Goal: Information Seeking & Learning: Learn about a topic

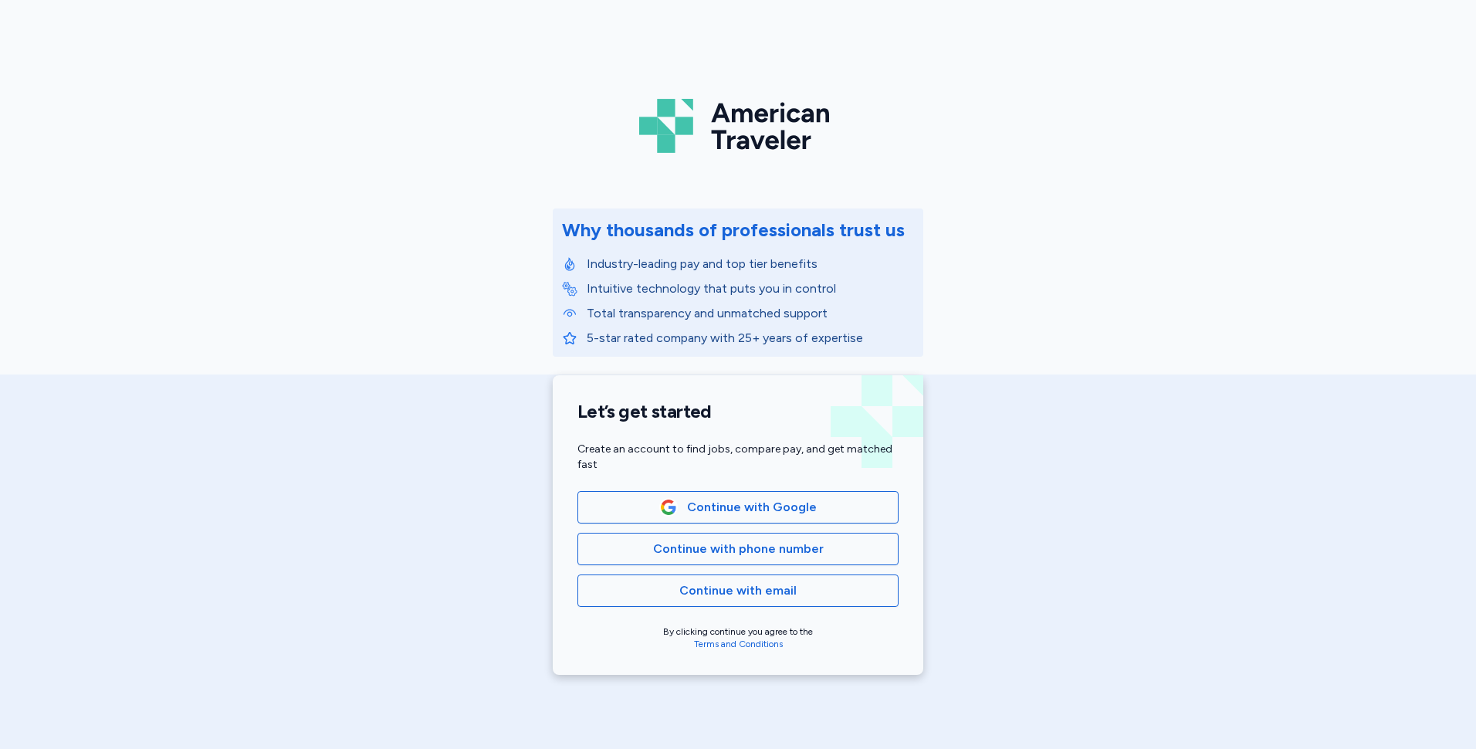
drag, startPoint x: 790, startPoint y: 551, endPoint x: 811, endPoint y: 489, distance: 65.2
click at [811, 489] on div "Let’s get started Create an account to find jobs, compare pay, and get matched …" at bounding box center [738, 524] width 370 height 299
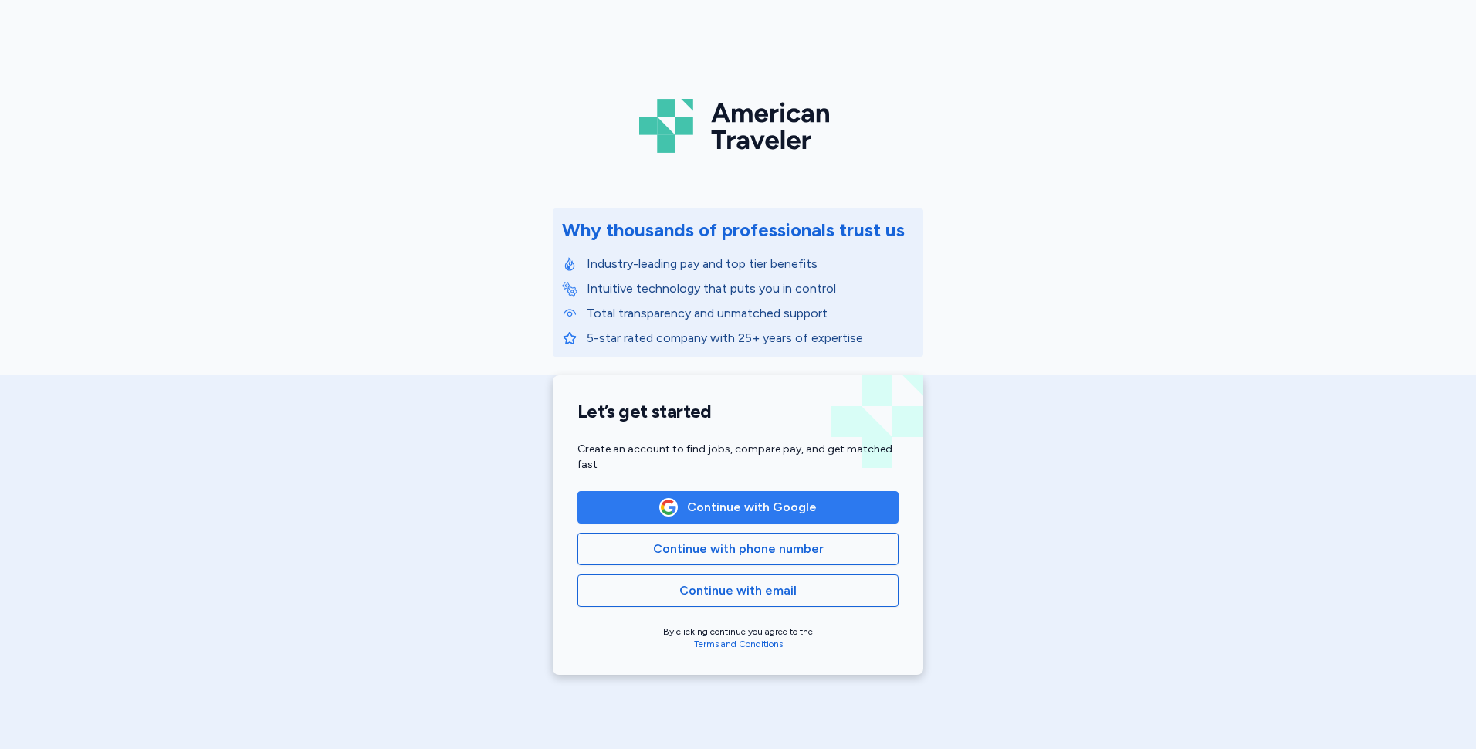
click at [769, 510] on span "Continue with Google" at bounding box center [752, 507] width 130 height 19
click at [748, 512] on span "Continue with Google" at bounding box center [752, 507] width 130 height 19
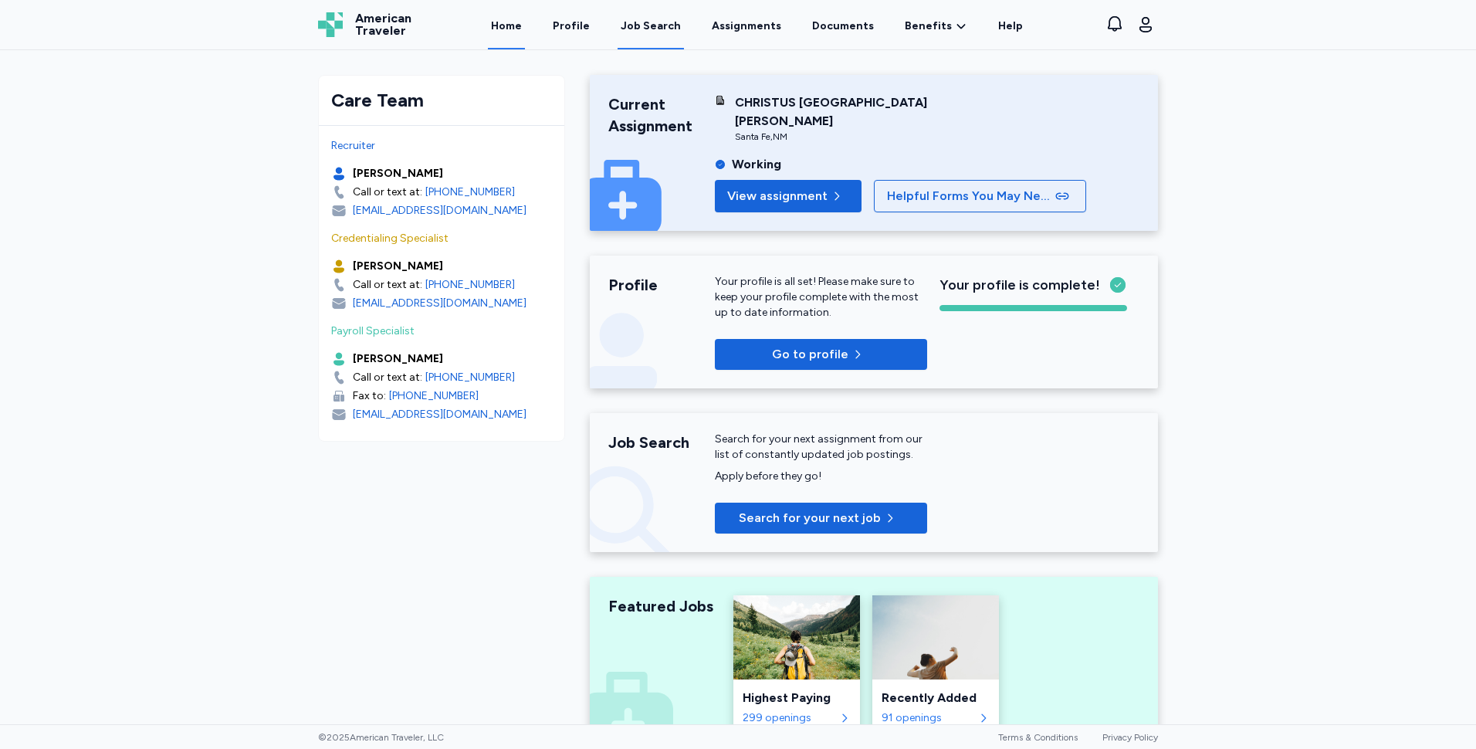
click at [655, 24] on div "Job Search" at bounding box center [651, 26] width 60 height 15
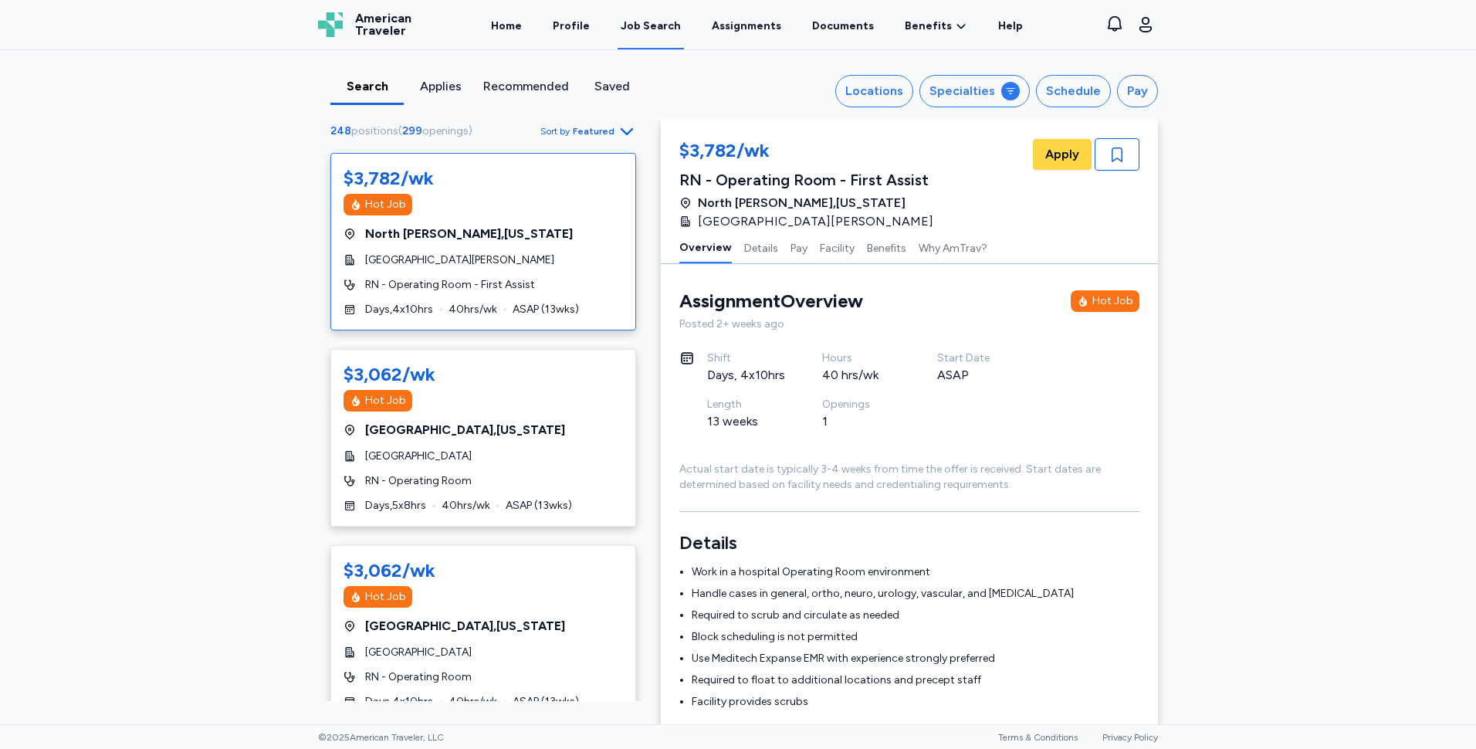
click at [610, 132] on span "Sort by Featured" at bounding box center [588, 131] width 96 height 19
click at [903, 88] on div "Locations" at bounding box center [874, 91] width 58 height 19
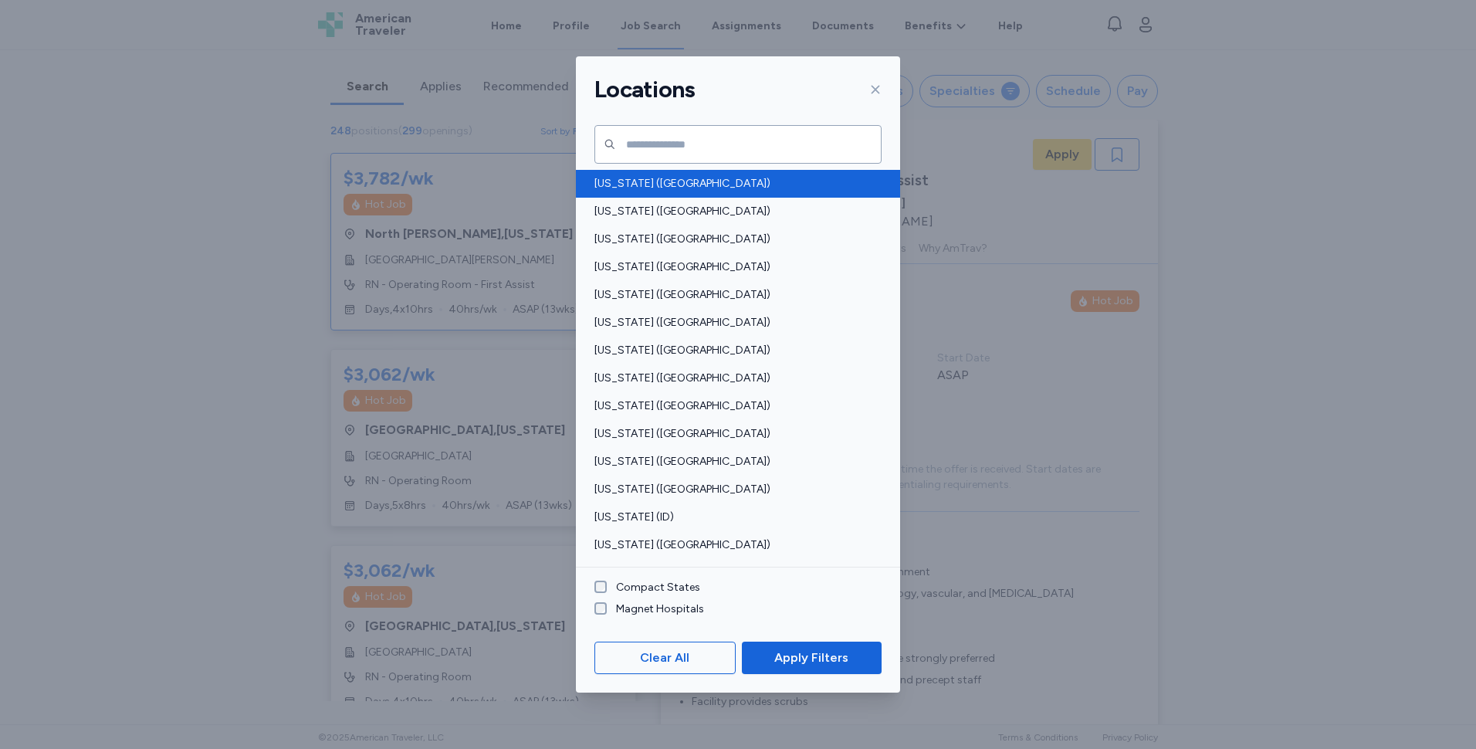
click at [641, 185] on span "[US_STATE] ([GEOGRAPHIC_DATA])" at bounding box center [733, 183] width 278 height 15
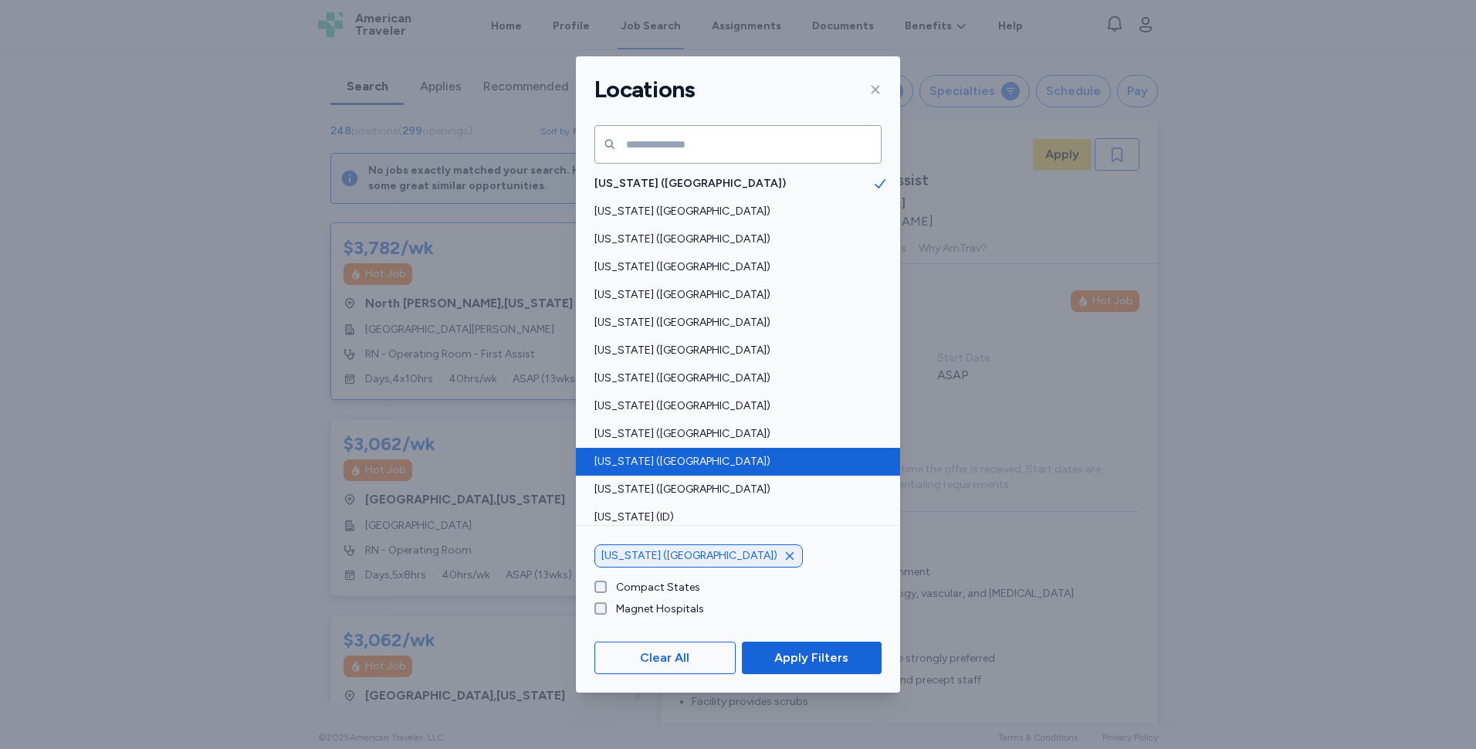
click at [634, 458] on span "[US_STATE] ([GEOGRAPHIC_DATA])" at bounding box center [733, 461] width 278 height 15
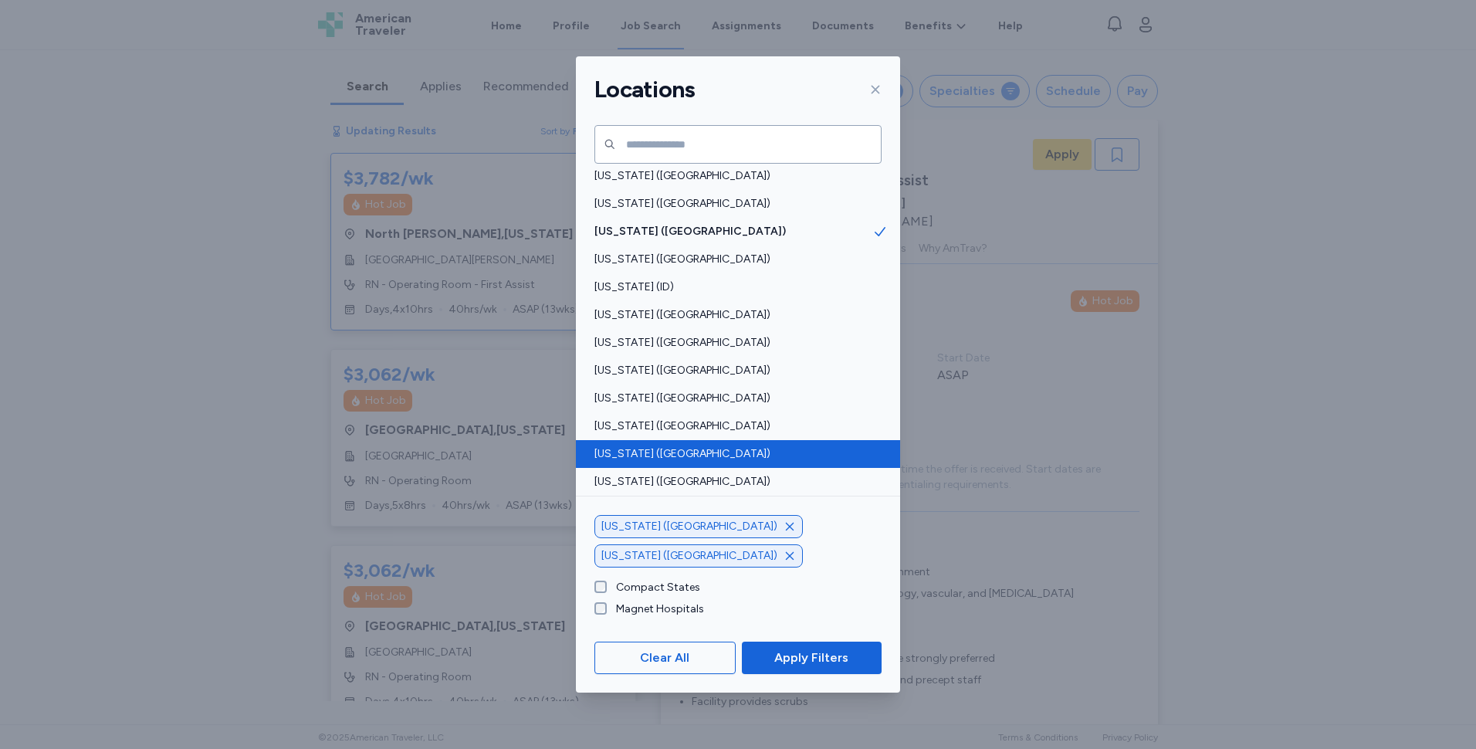
scroll to position [232, 0]
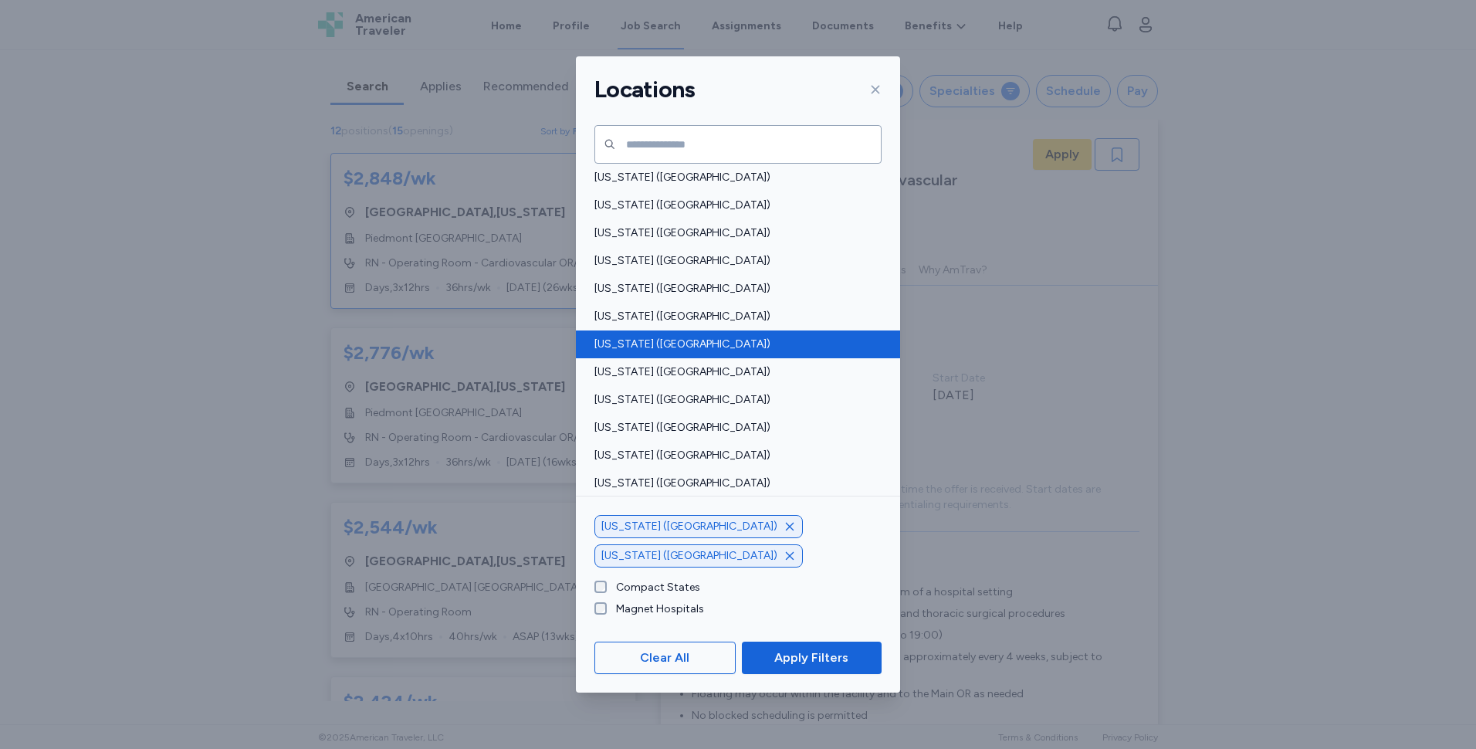
scroll to position [1003, 0]
click at [646, 345] on span "[US_STATE] ([GEOGRAPHIC_DATA])" at bounding box center [733, 347] width 278 height 15
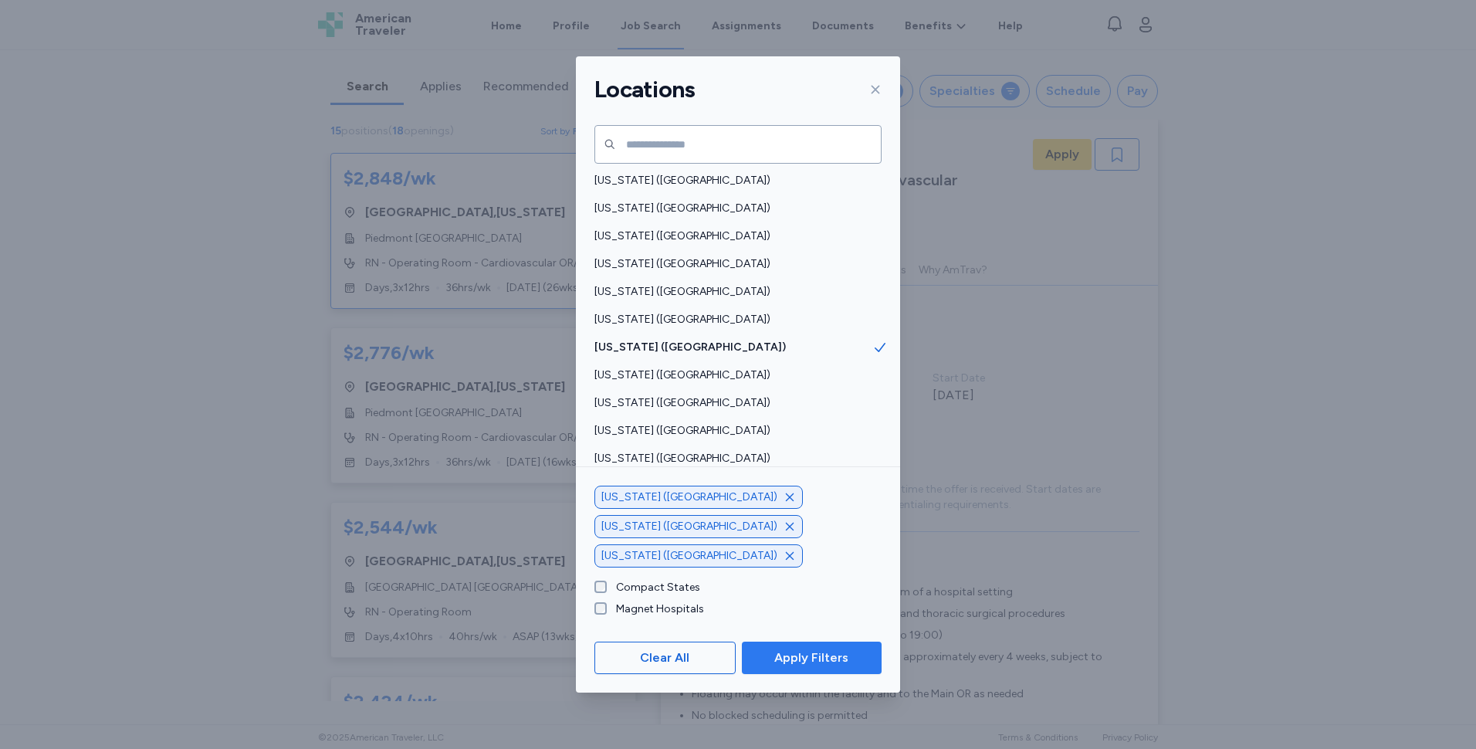
click at [814, 661] on span "Apply Filters" at bounding box center [811, 657] width 74 height 19
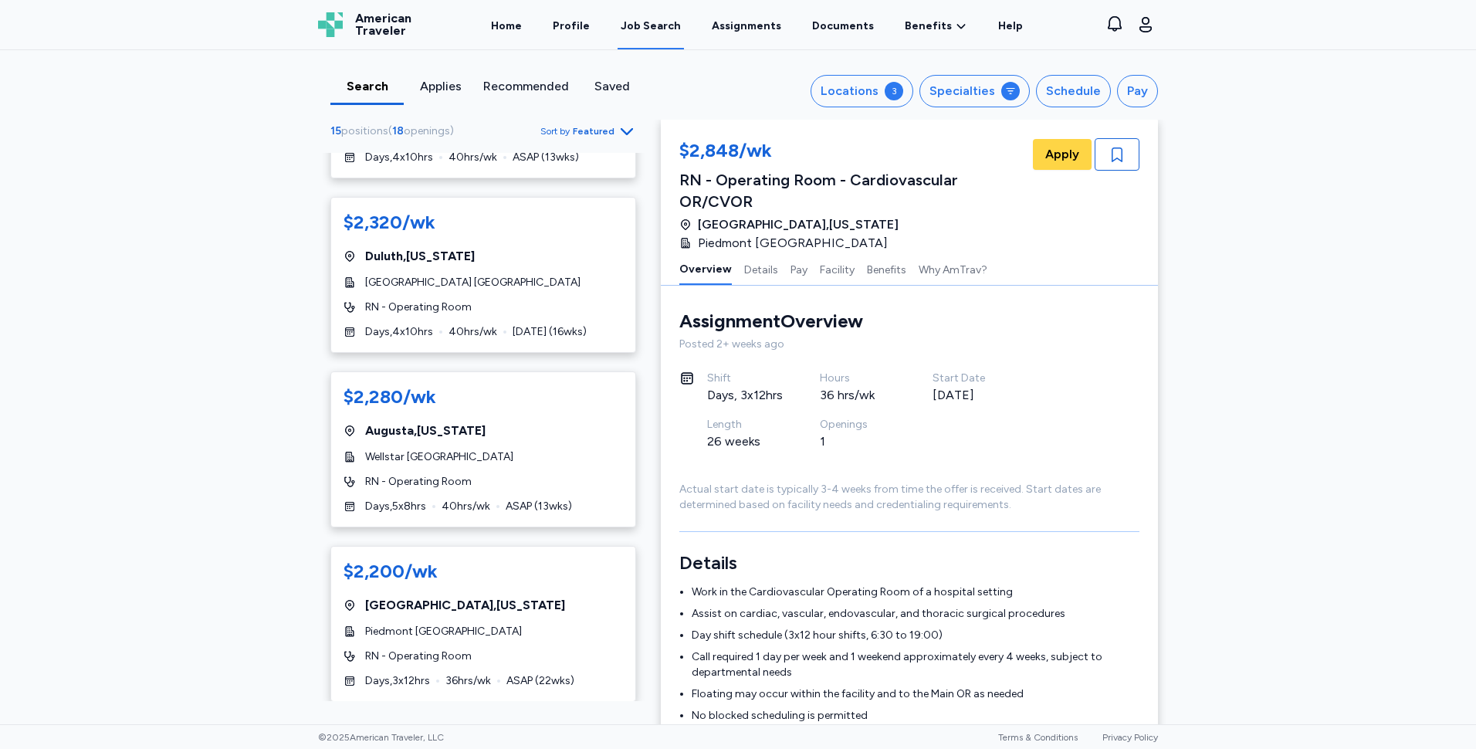
scroll to position [1003, 0]
click at [536, 263] on div "[GEOGRAPHIC_DATA] , [US_STATE]" at bounding box center [482, 255] width 279 height 19
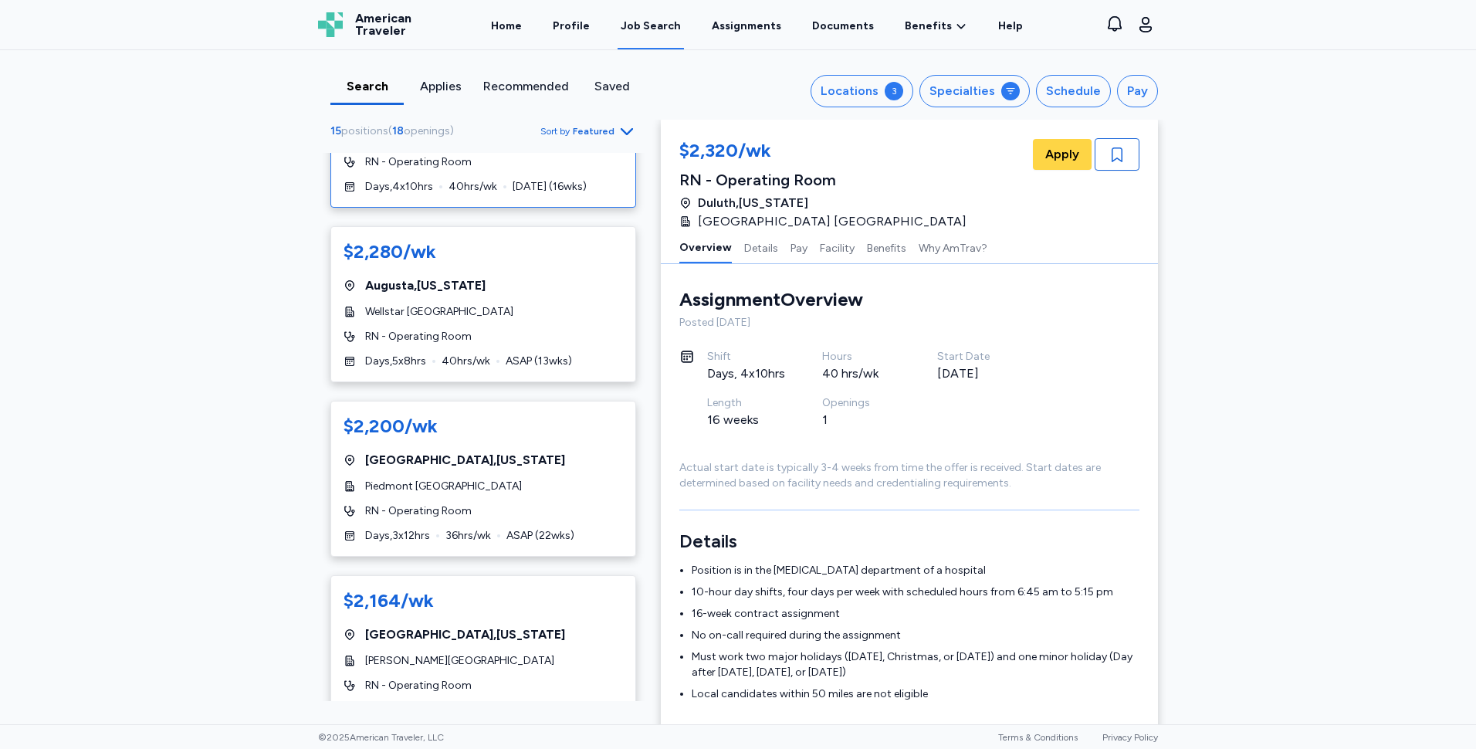
scroll to position [1158, 0]
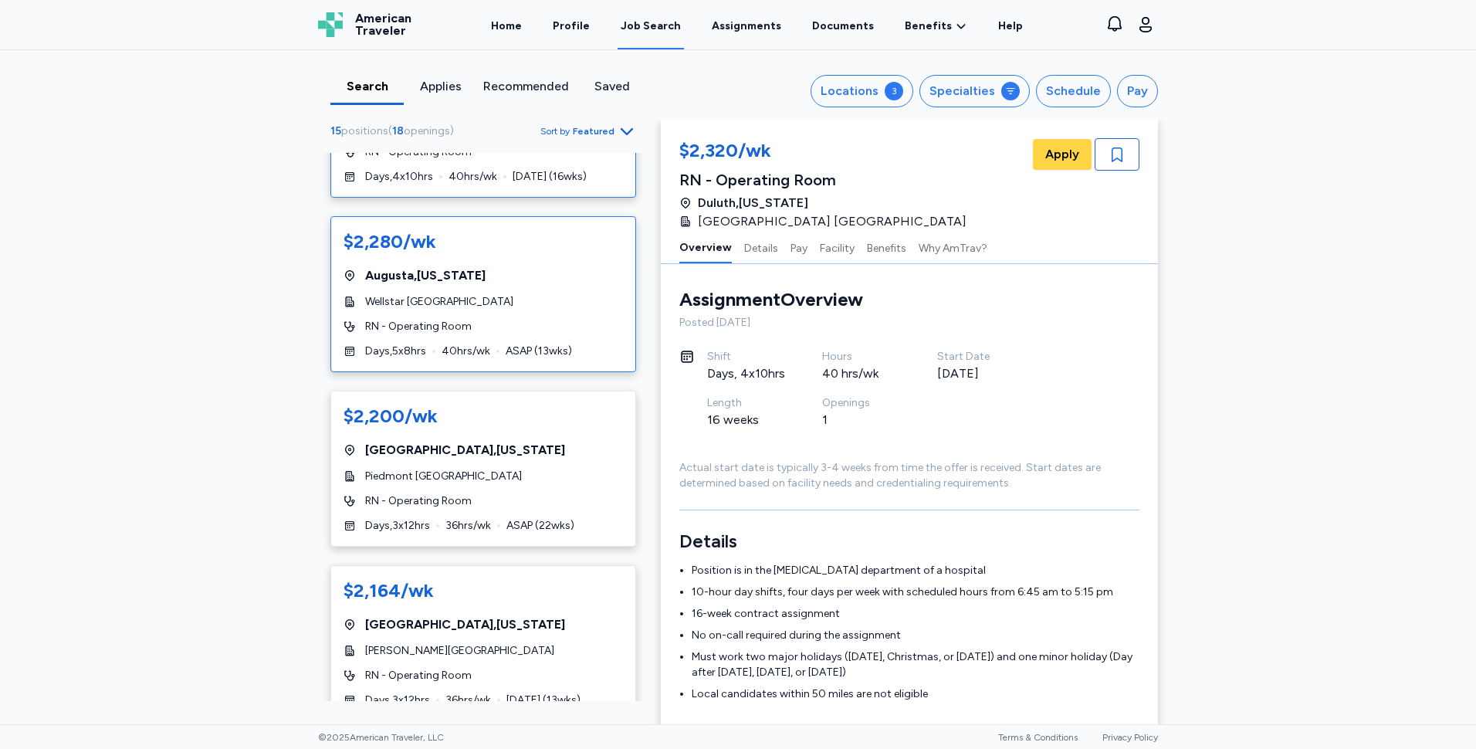
click at [563, 276] on div "[GEOGRAPHIC_DATA] , [US_STATE]" at bounding box center [482, 275] width 279 height 19
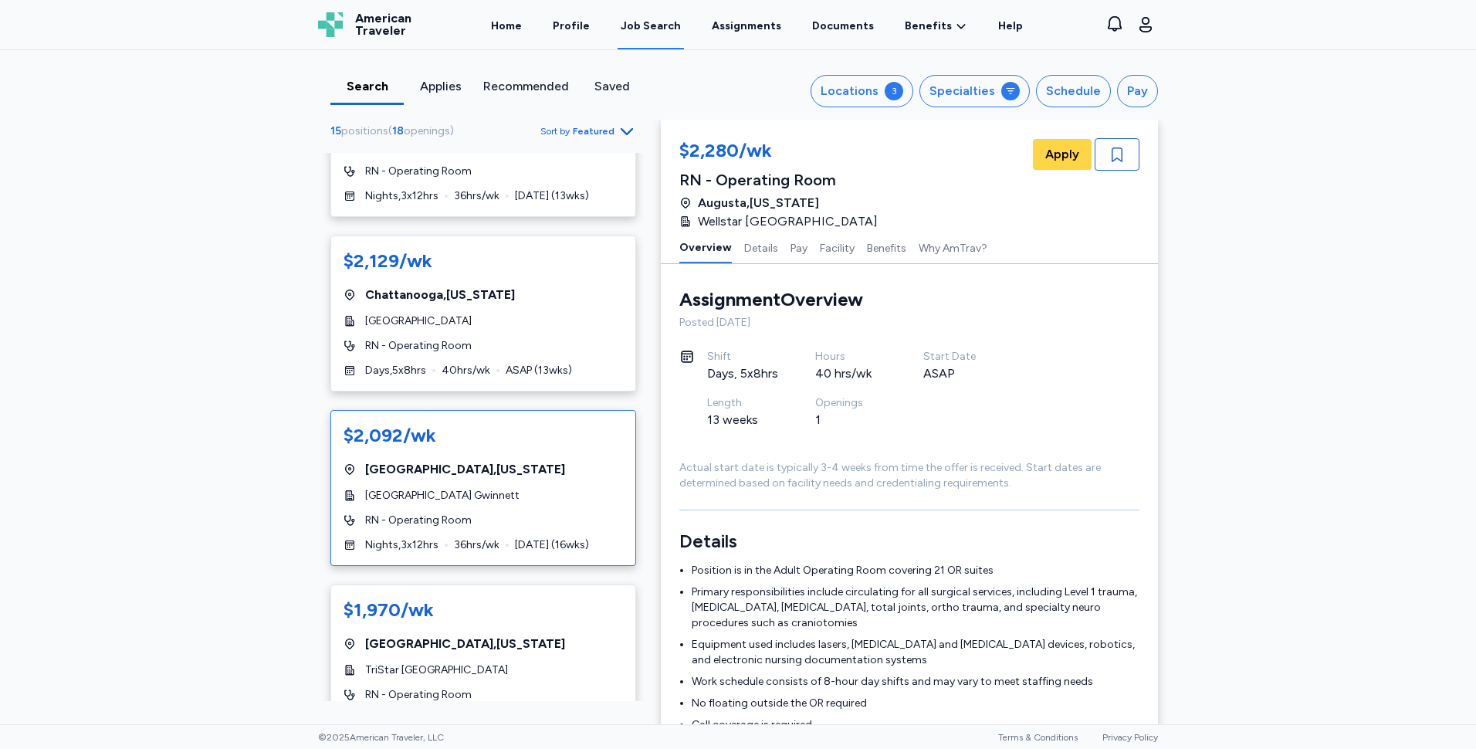
scroll to position [1852, 0]
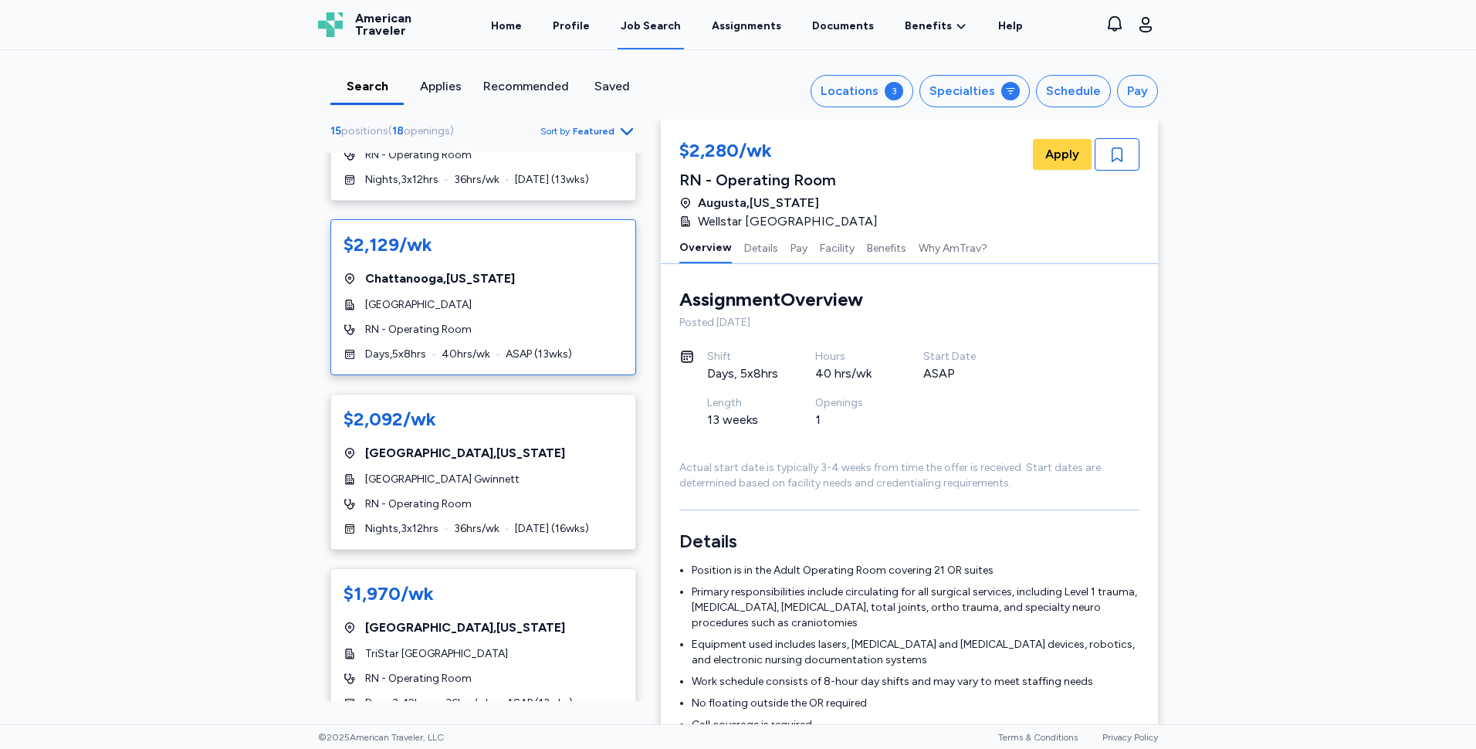
click at [556, 302] on div "[GEOGRAPHIC_DATA]" at bounding box center [482, 304] width 279 height 15
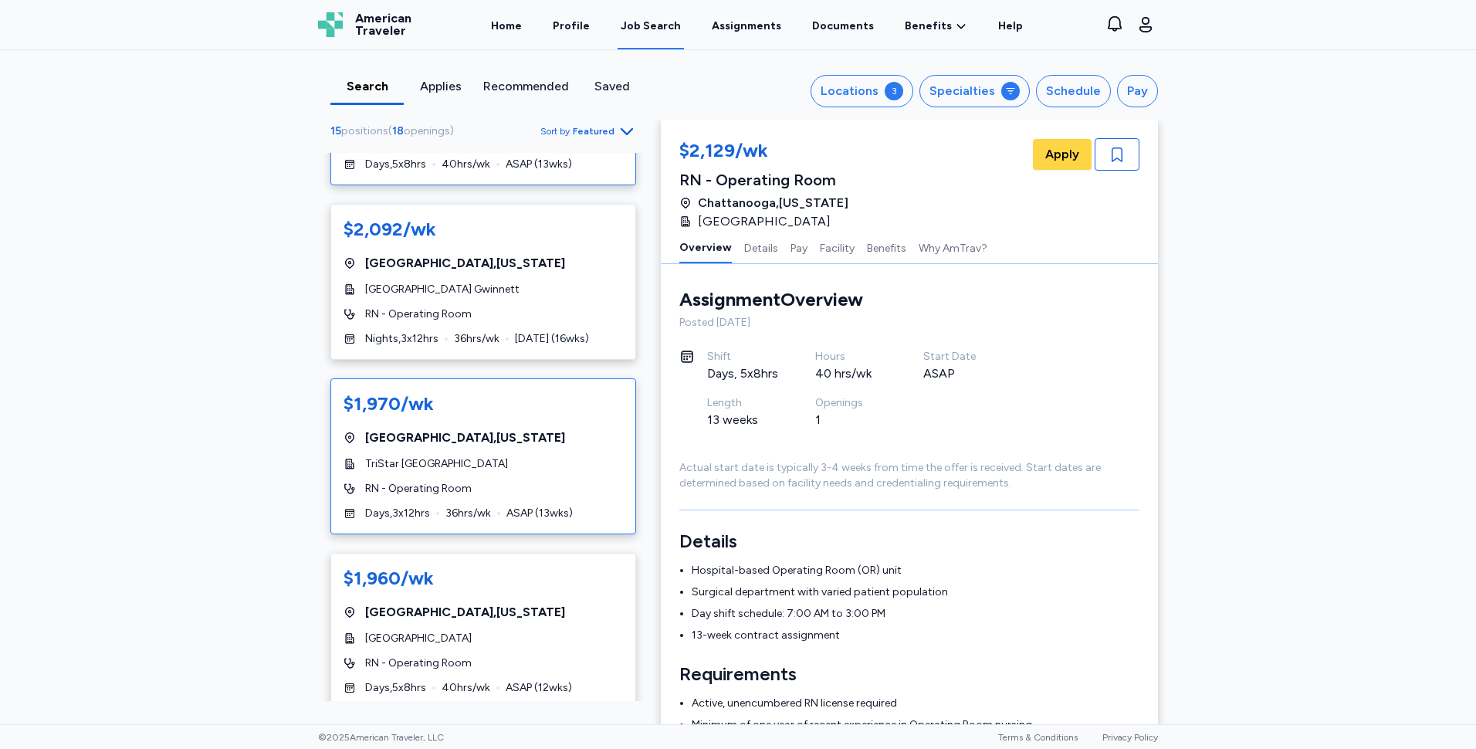
scroll to position [2068, 0]
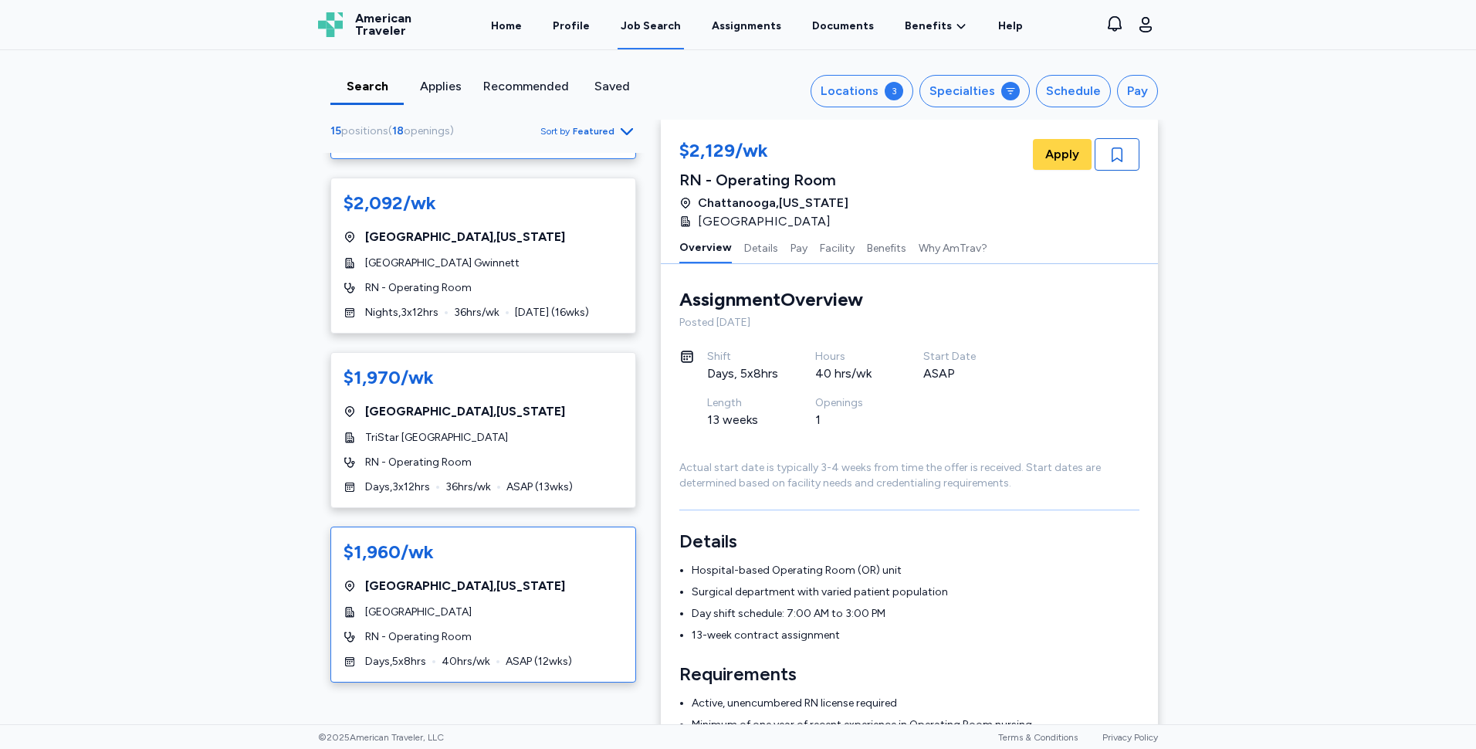
click at [524, 595] on div "$1,960/[PERSON_NAME][GEOGRAPHIC_DATA] , [US_STATE] Tennova - [GEOGRAPHIC_DATA] …" at bounding box center [483, 604] width 306 height 156
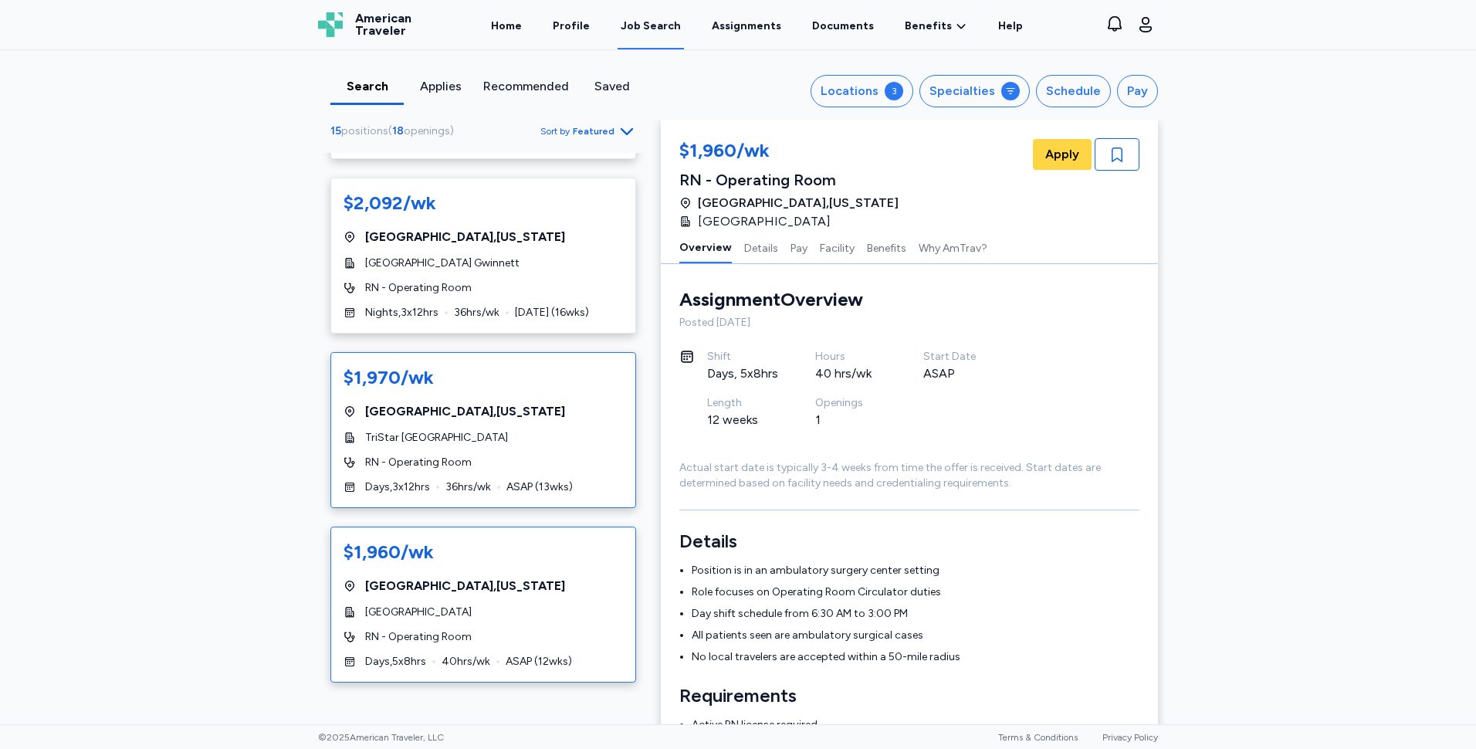
click at [491, 409] on div "[GEOGRAPHIC_DATA] , [US_STATE]" at bounding box center [482, 411] width 279 height 19
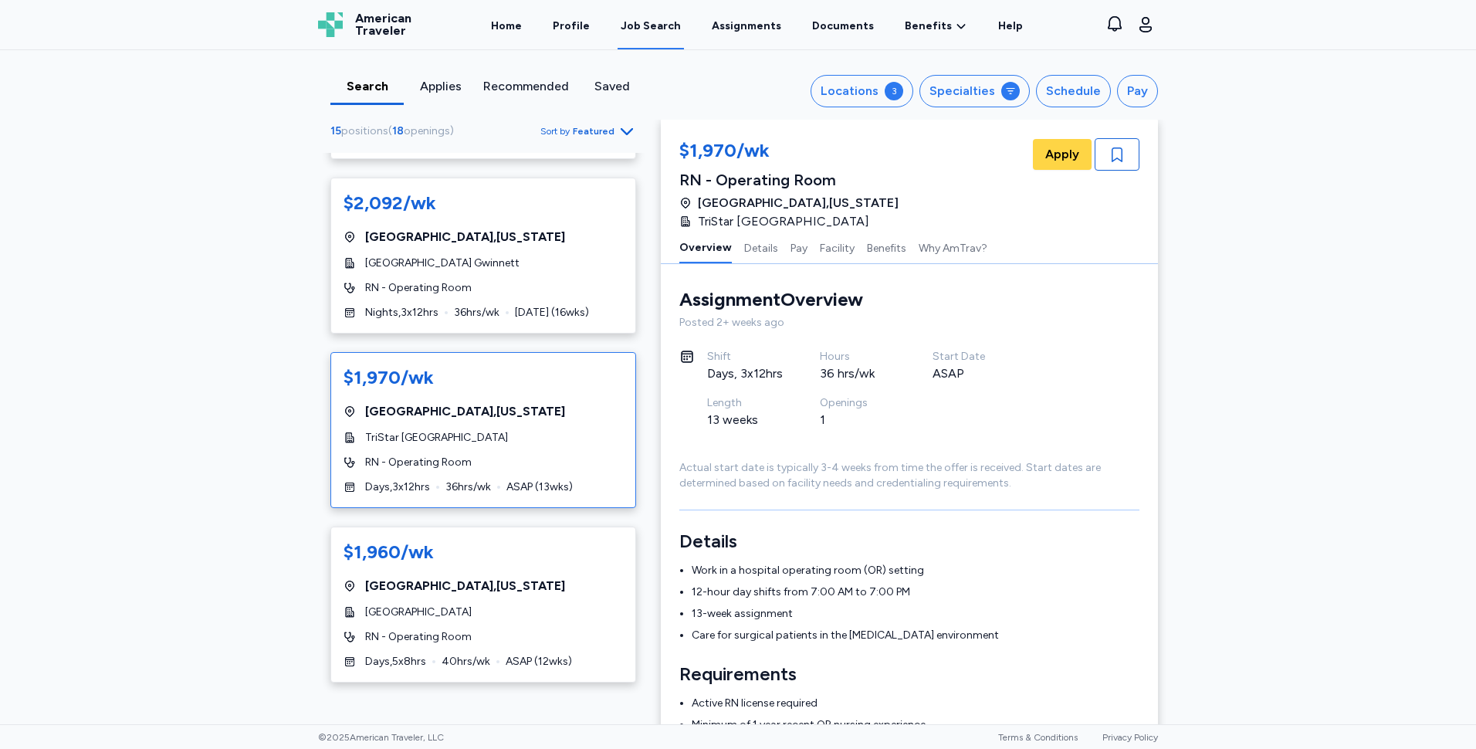
drag, startPoint x: 871, startPoint y: 223, endPoint x: 857, endPoint y: 222, distance: 14.7
click at [857, 222] on div "$1,970/wk RN - Operating Room [GEOGRAPHIC_DATA] , [US_STATE] TriStar Skyline Me…" at bounding box center [909, 184] width 460 height 93
drag, startPoint x: 857, startPoint y: 222, endPoint x: 815, endPoint y: 217, distance: 42.0
copy div "TriStar [GEOGRAPHIC_DATA]"
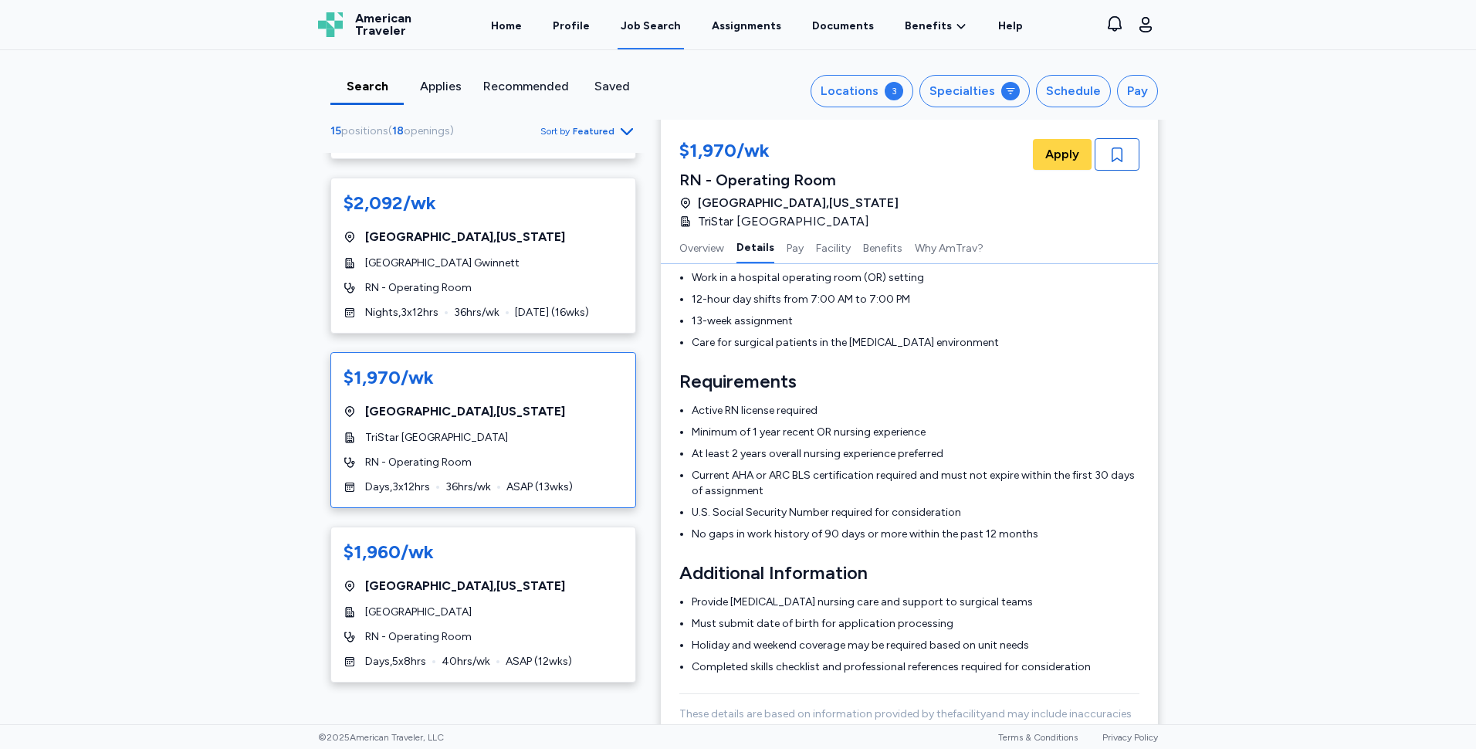
scroll to position [79, 0]
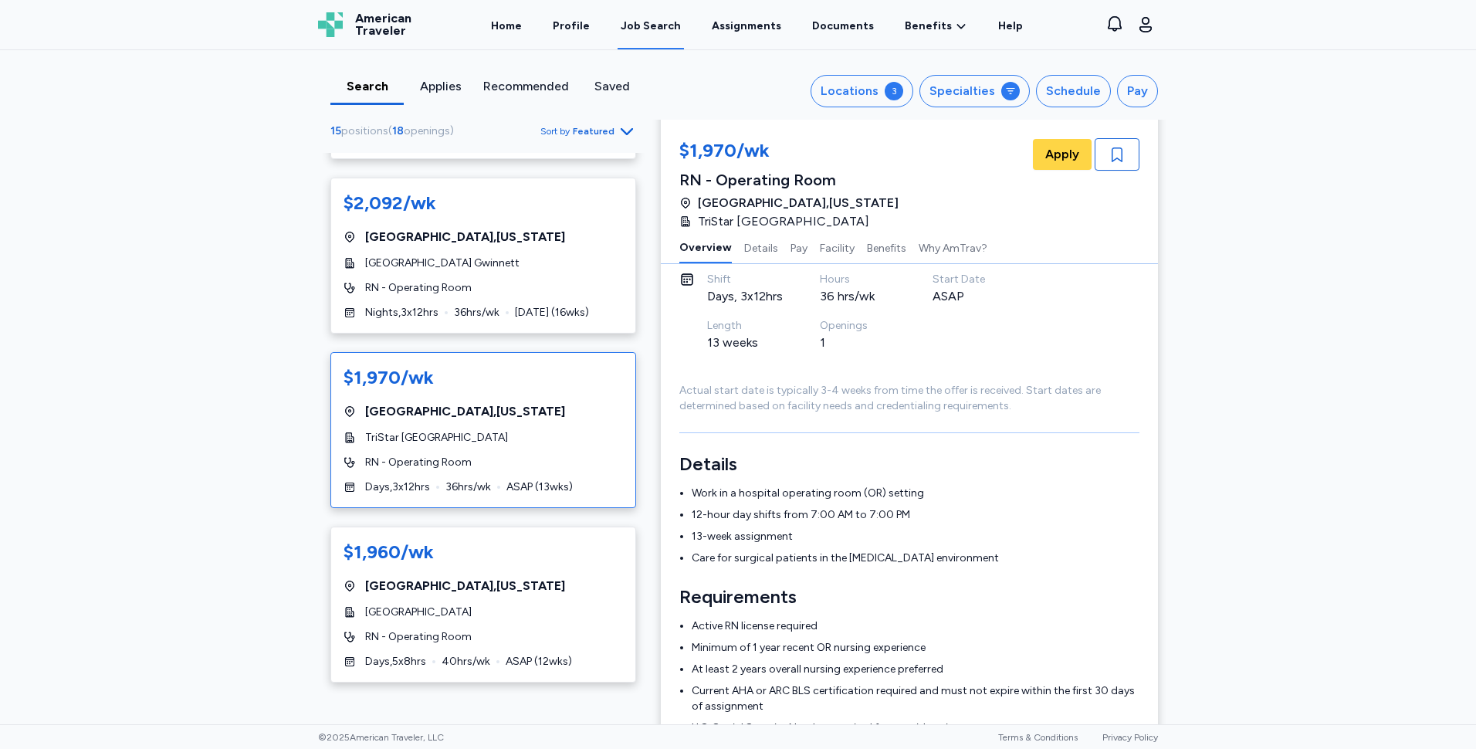
click at [540, 418] on div "[GEOGRAPHIC_DATA] , [US_STATE]" at bounding box center [482, 411] width 279 height 19
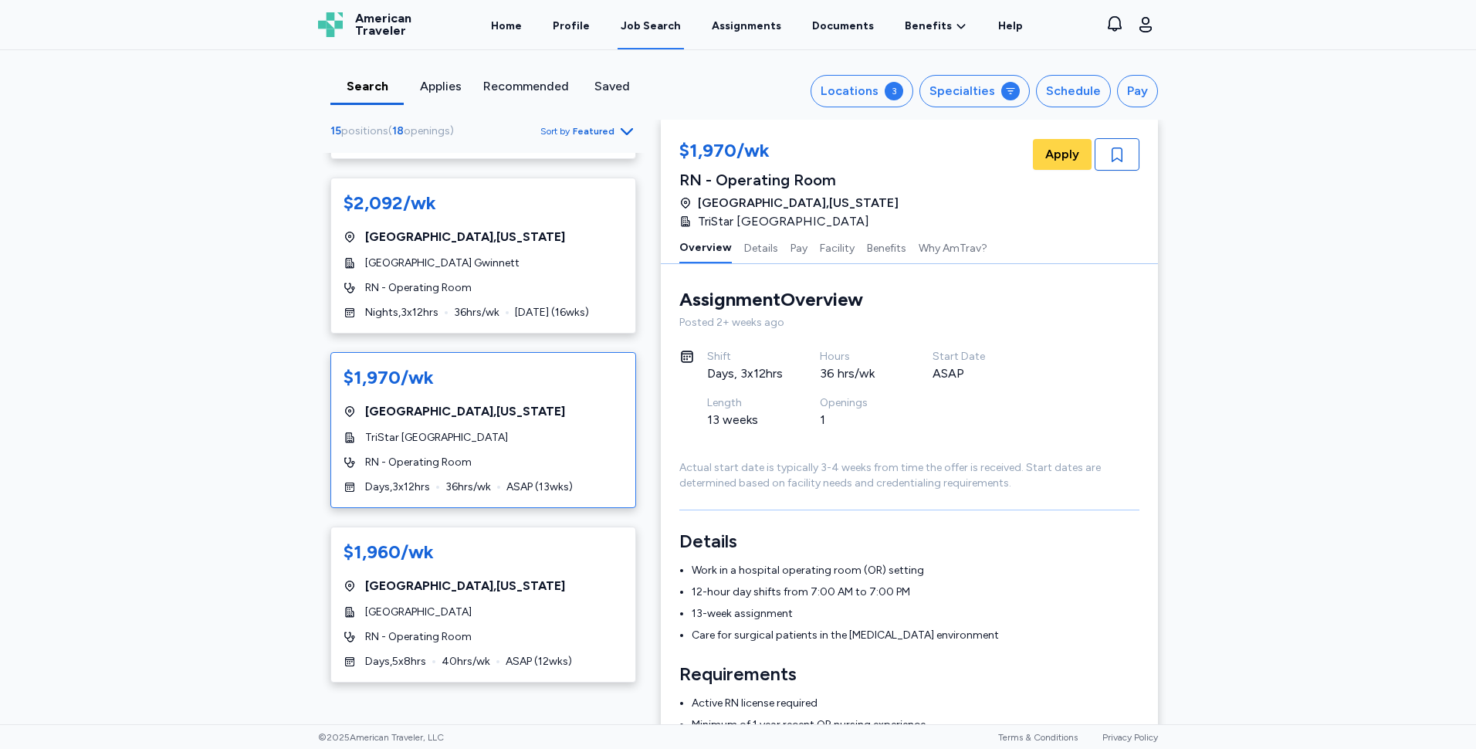
scroll to position [0, 0]
click at [746, 252] on button "Details" at bounding box center [761, 247] width 34 height 32
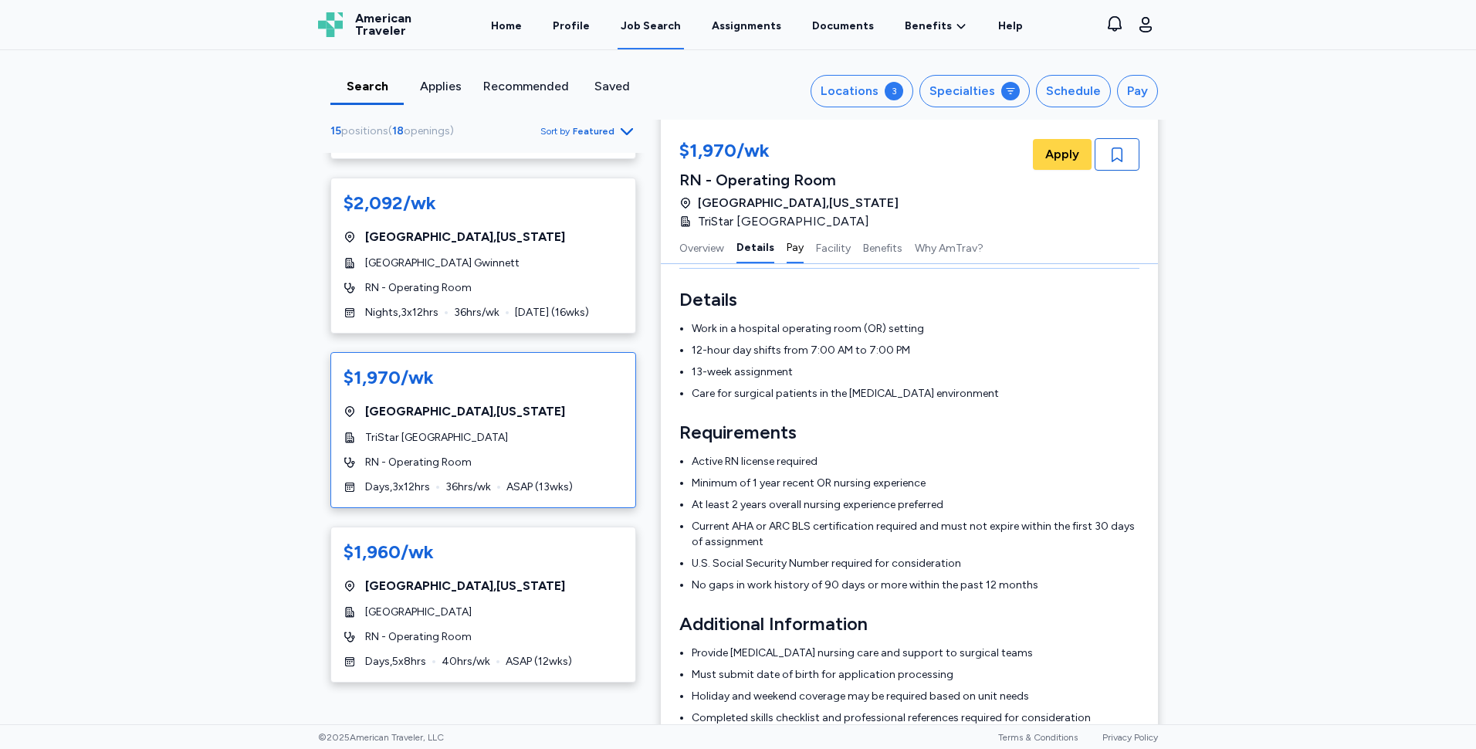
click at [795, 250] on button "Pay" at bounding box center [794, 247] width 17 height 32
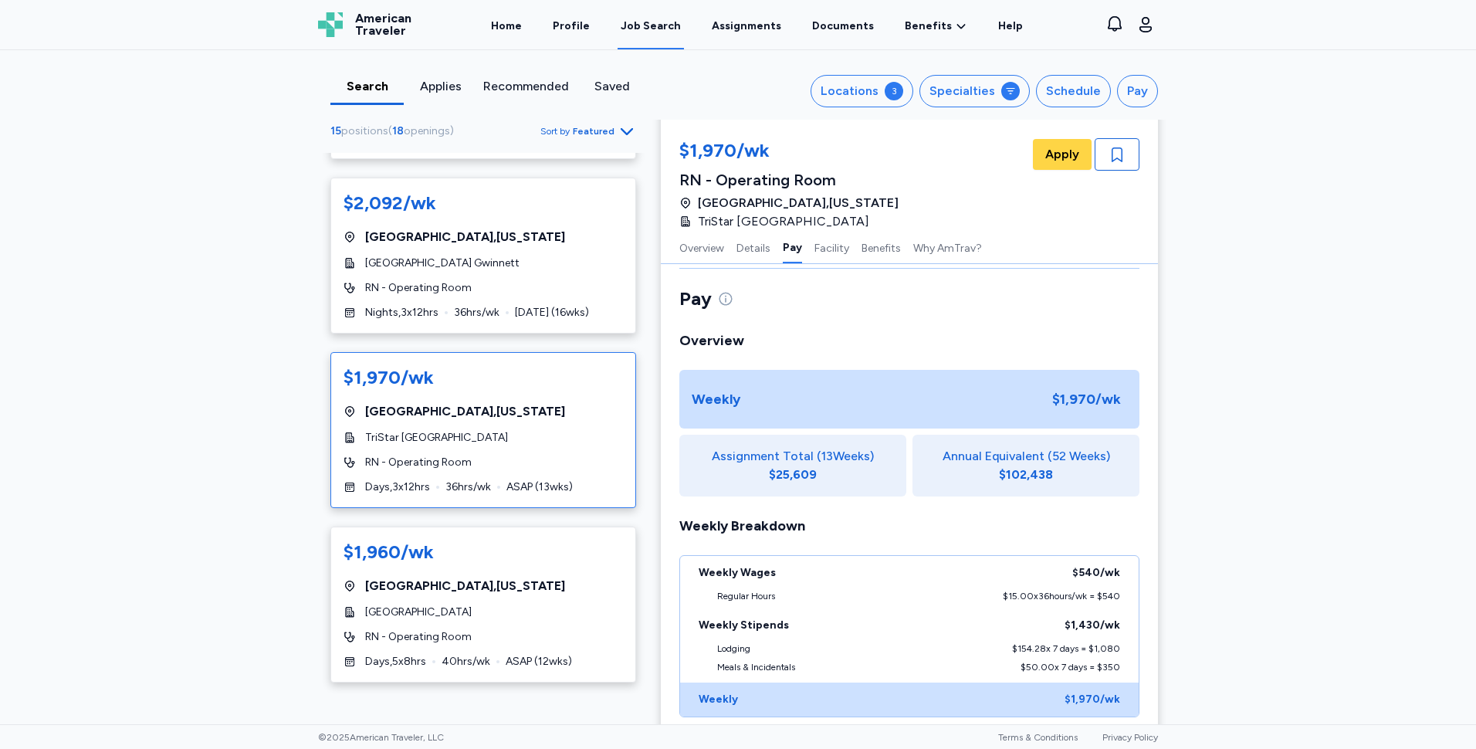
scroll to position [781, 0]
click at [820, 249] on button "Facility" at bounding box center [831, 247] width 35 height 32
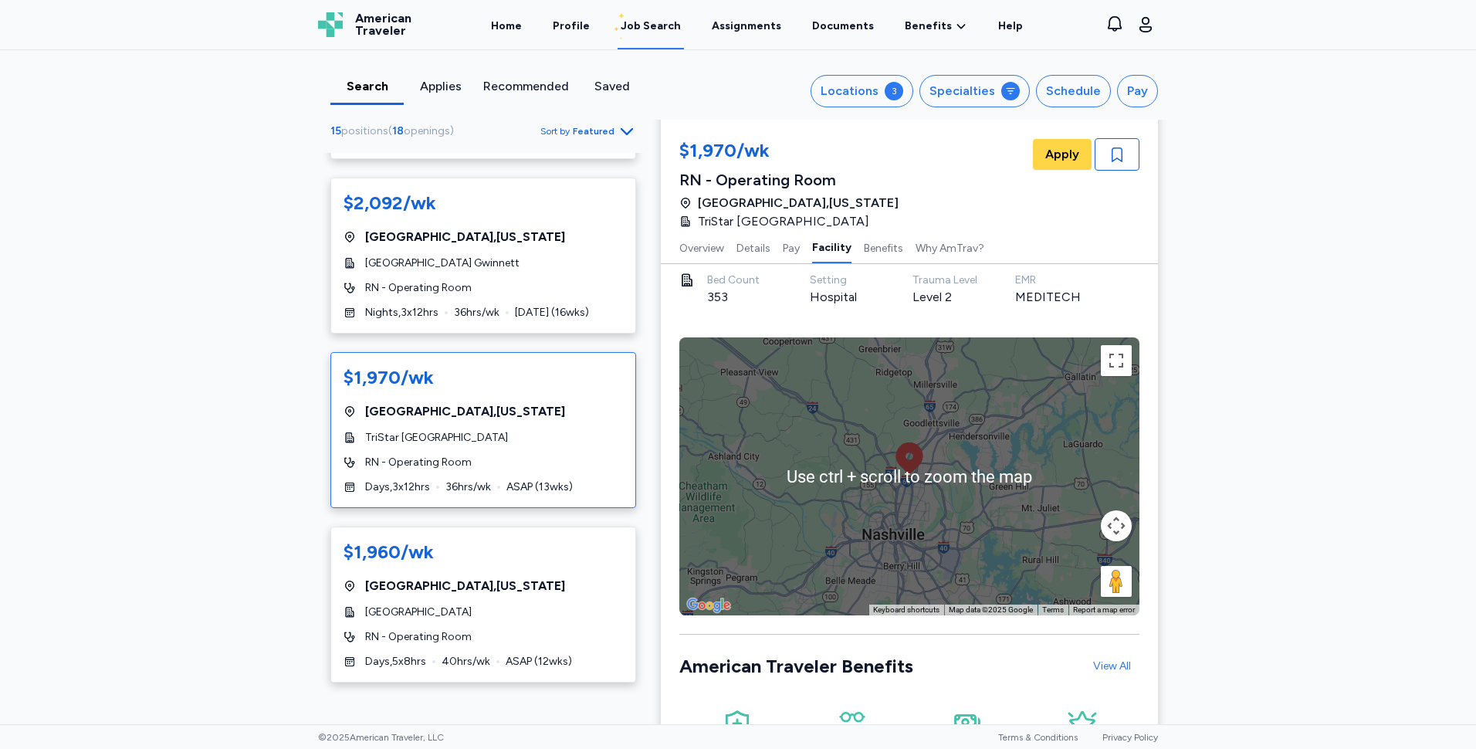
scroll to position [1469, 0]
click at [1314, 414] on div "Search Applies Recommended Saved Locations 3 Specialties Schedule Pay 15 positi…" at bounding box center [738, 387] width 1476 height 674
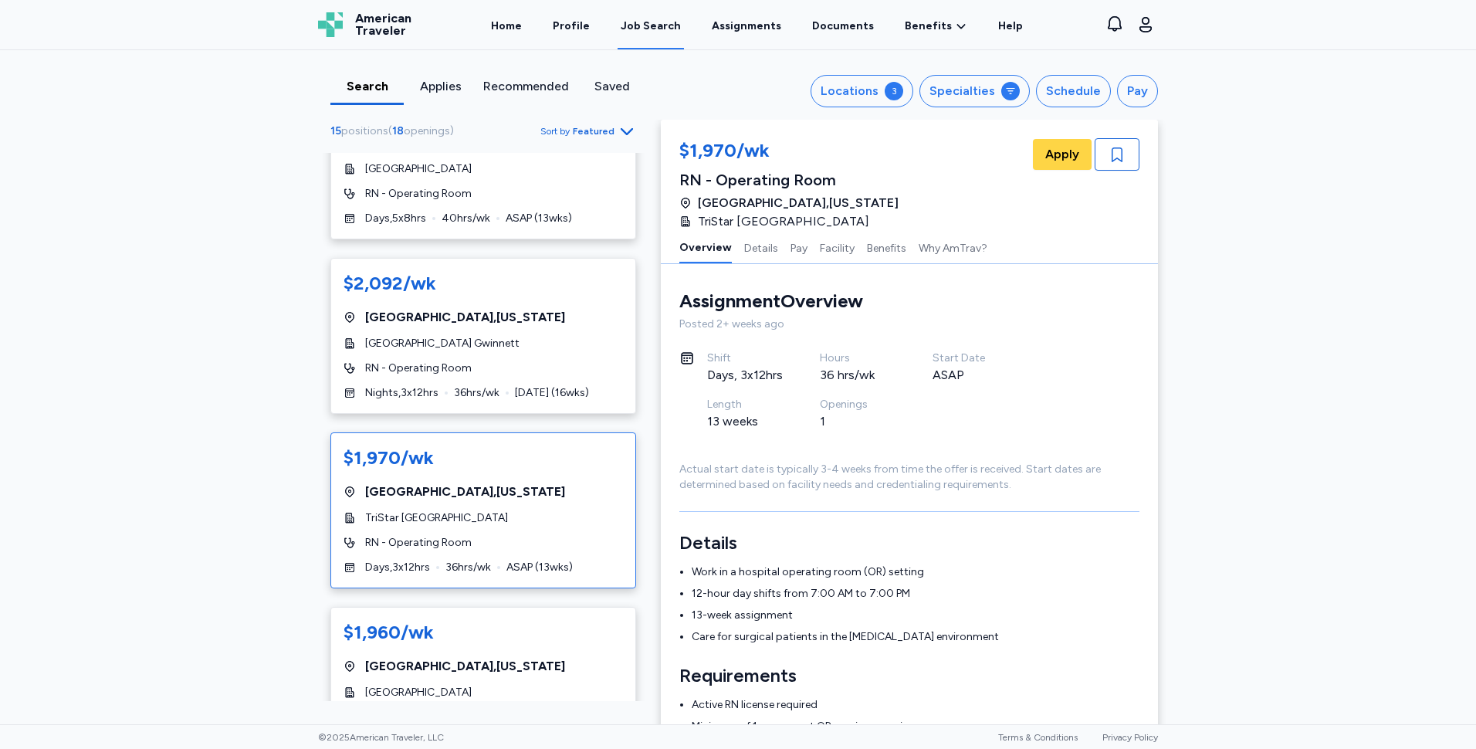
scroll to position [2068, 0]
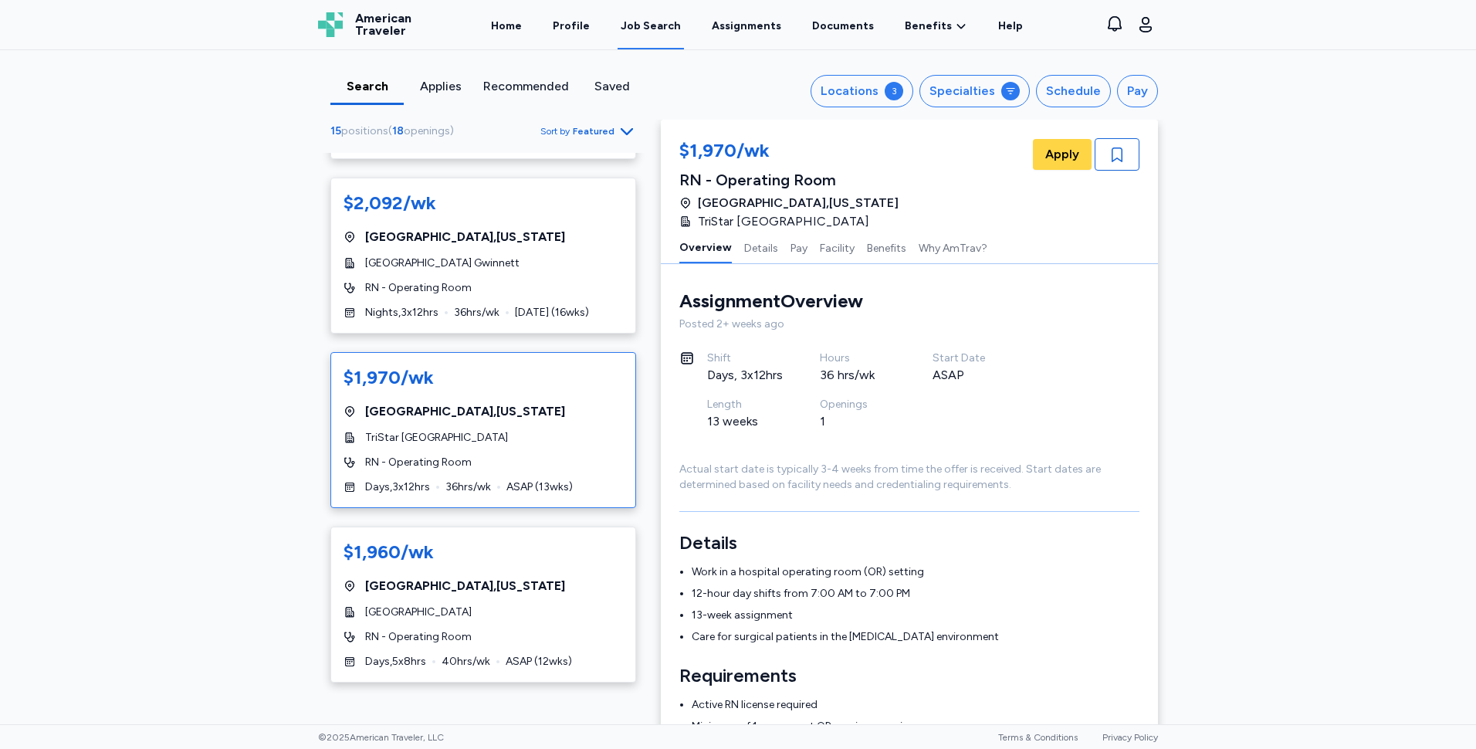
click at [539, 463] on div "RN - Operating Room" at bounding box center [482, 462] width 279 height 15
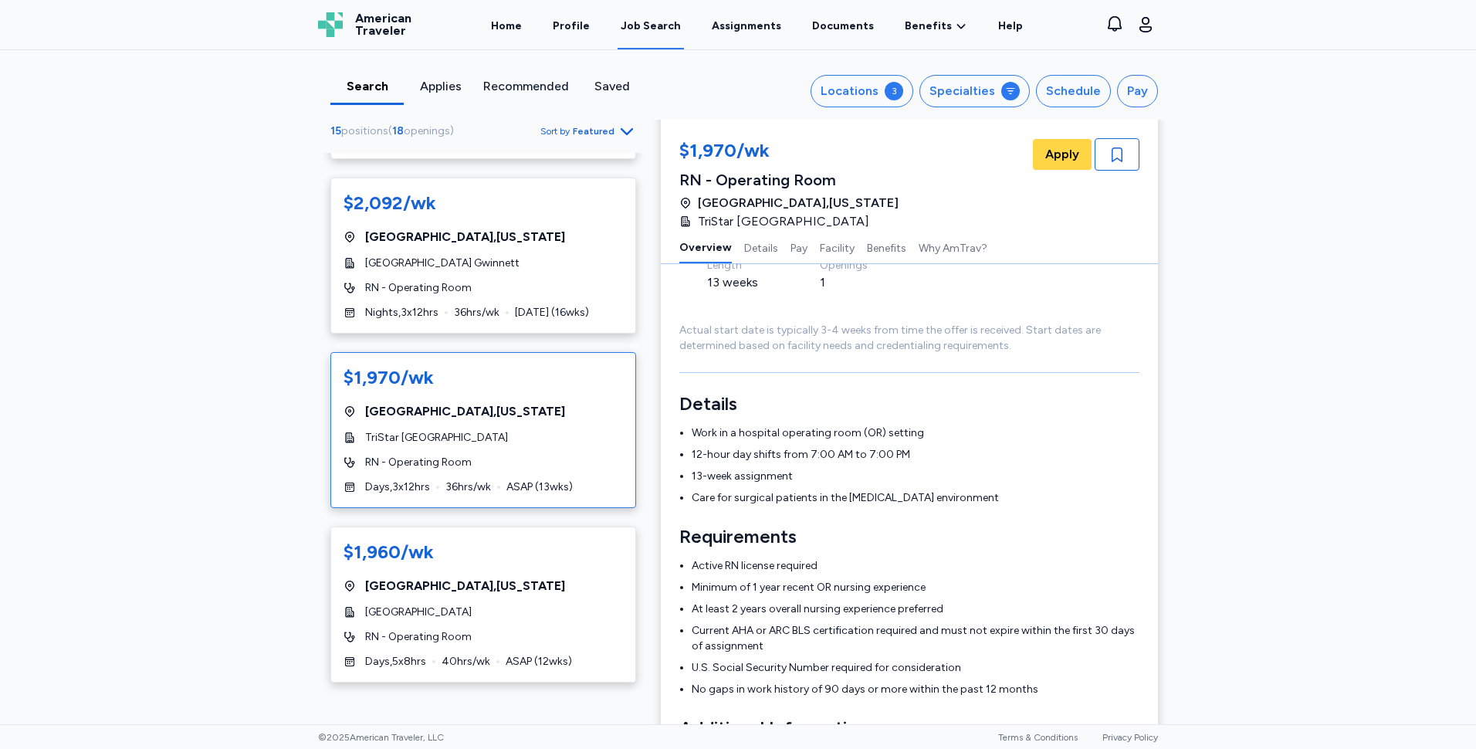
scroll to position [0, 0]
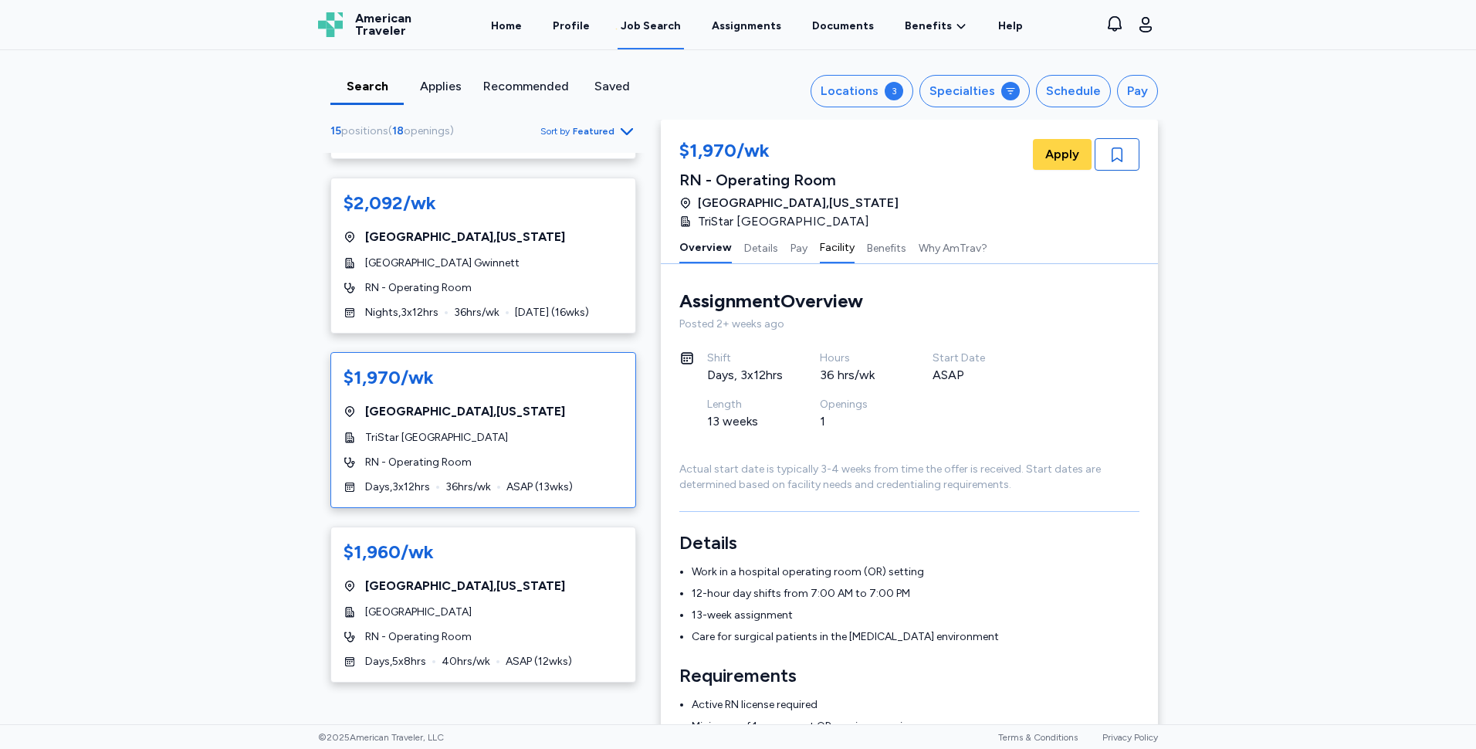
click at [823, 250] on button "Facility" at bounding box center [837, 247] width 35 height 32
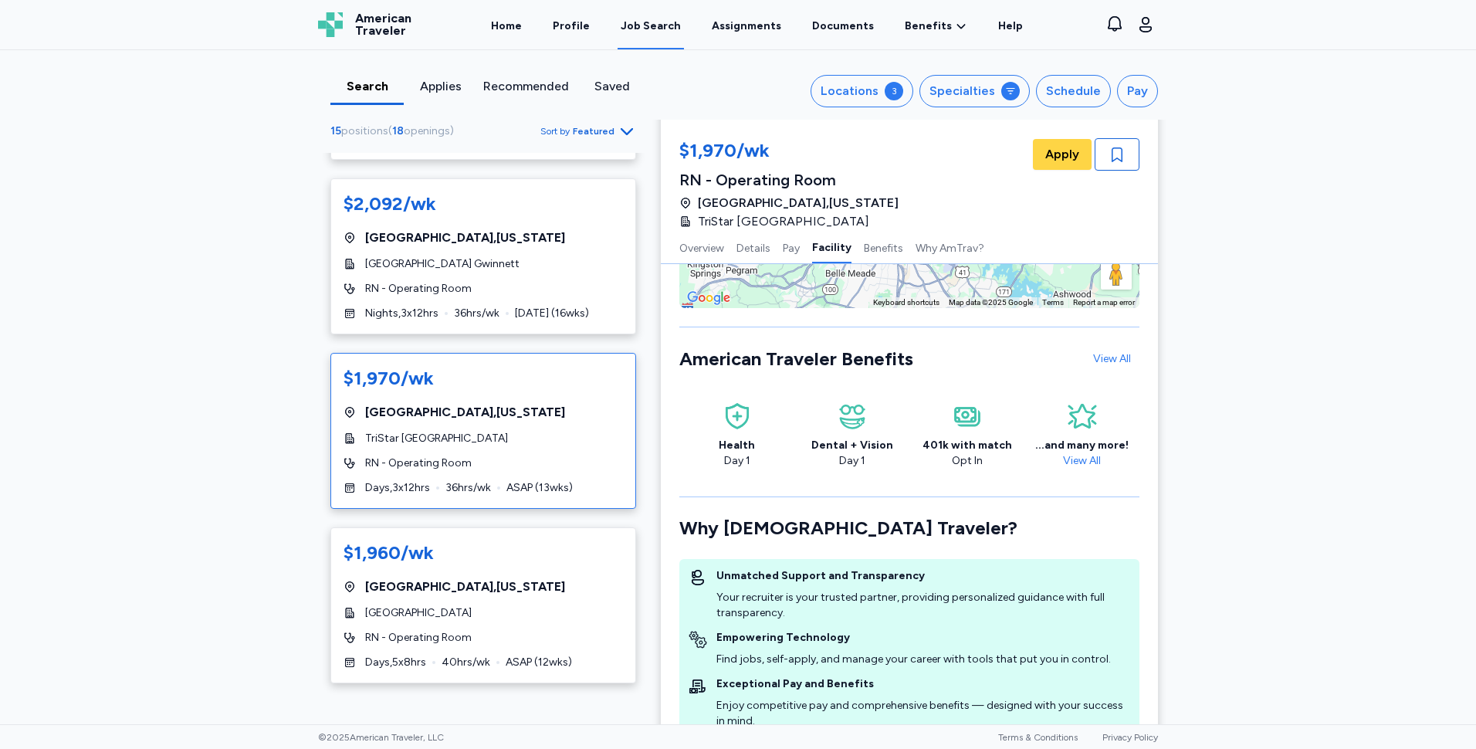
scroll to position [2068, 0]
click at [525, 594] on div "[GEOGRAPHIC_DATA] , [US_STATE]" at bounding box center [482, 586] width 279 height 19
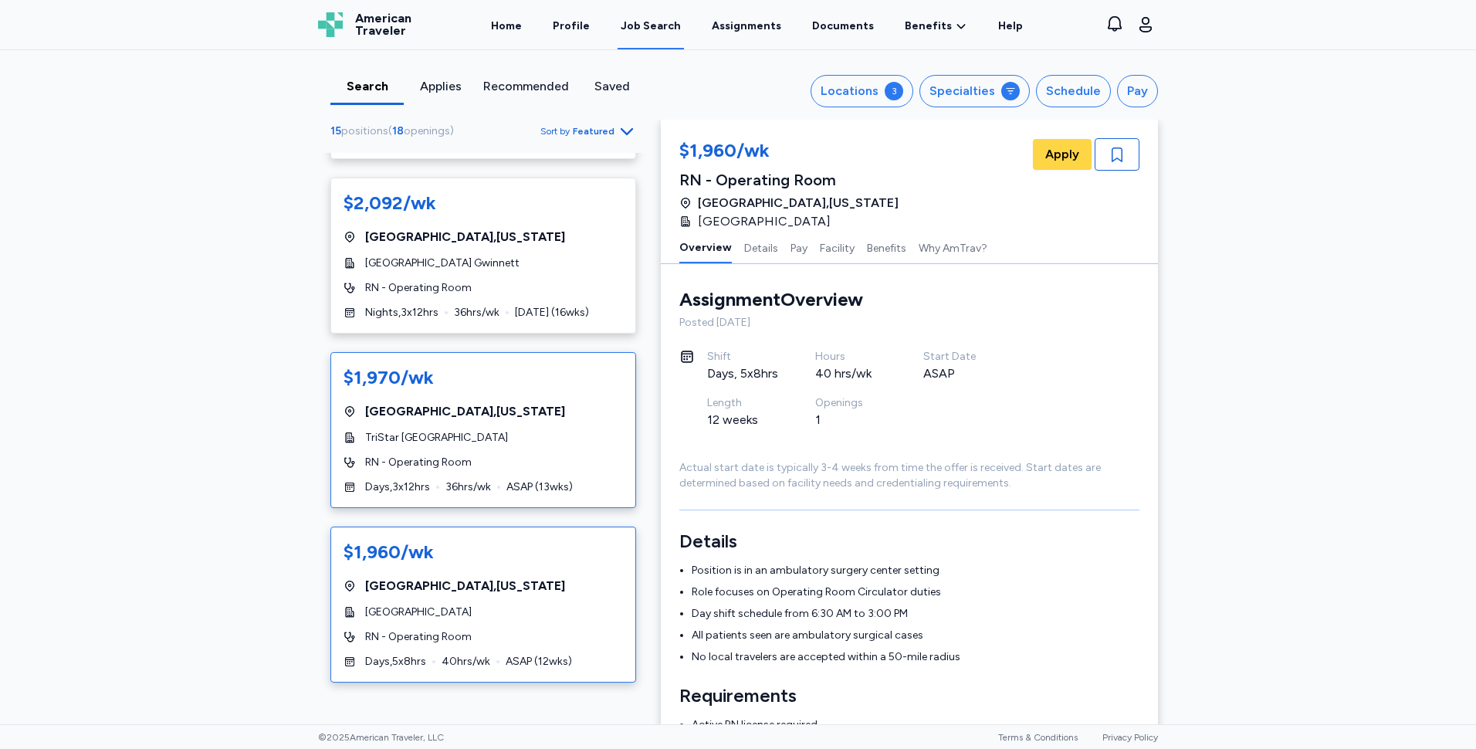
click at [486, 475] on div "$1,970/wk [GEOGRAPHIC_DATA] , [US_STATE] TriStar Skyline Medical Center RN - Op…" at bounding box center [483, 430] width 306 height 156
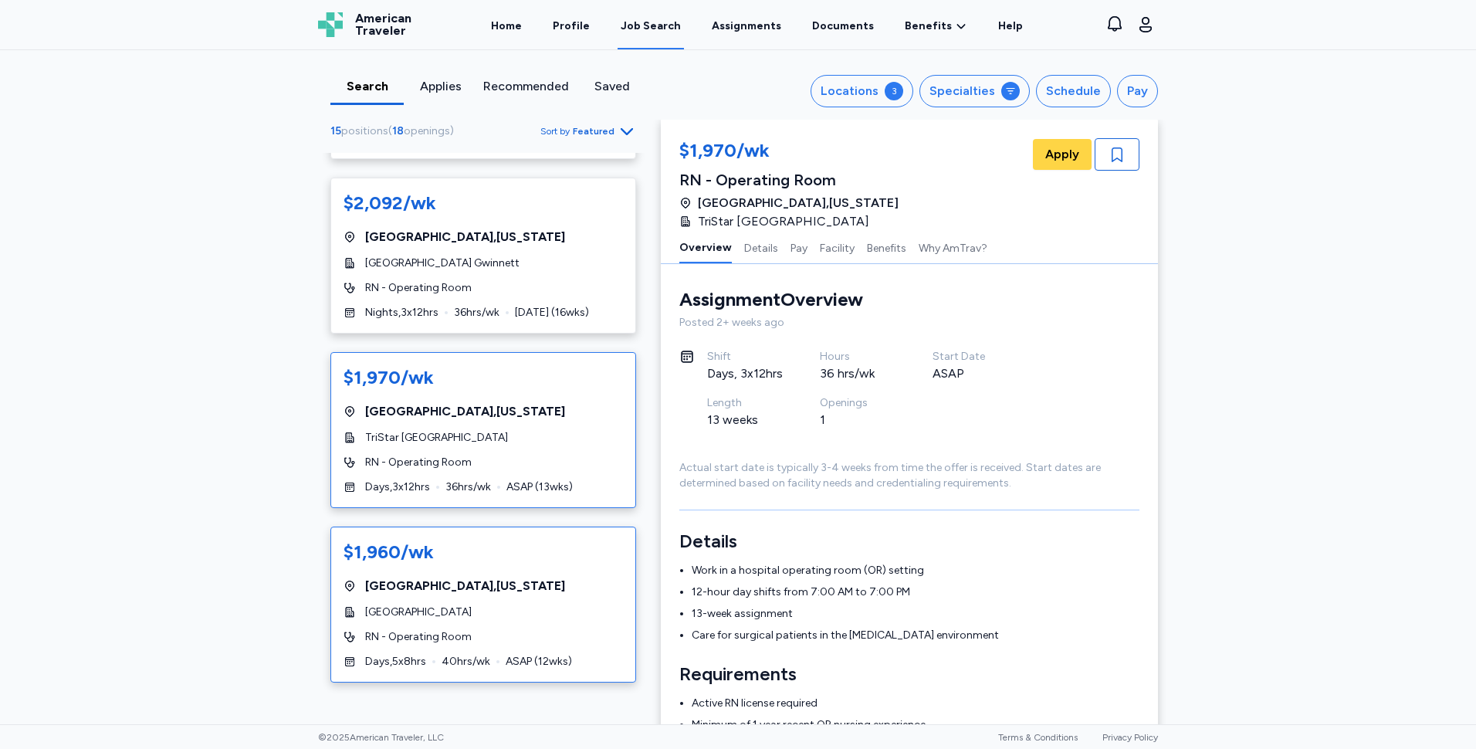
click at [455, 561] on div "$1,960/wk" at bounding box center [482, 551] width 279 height 25
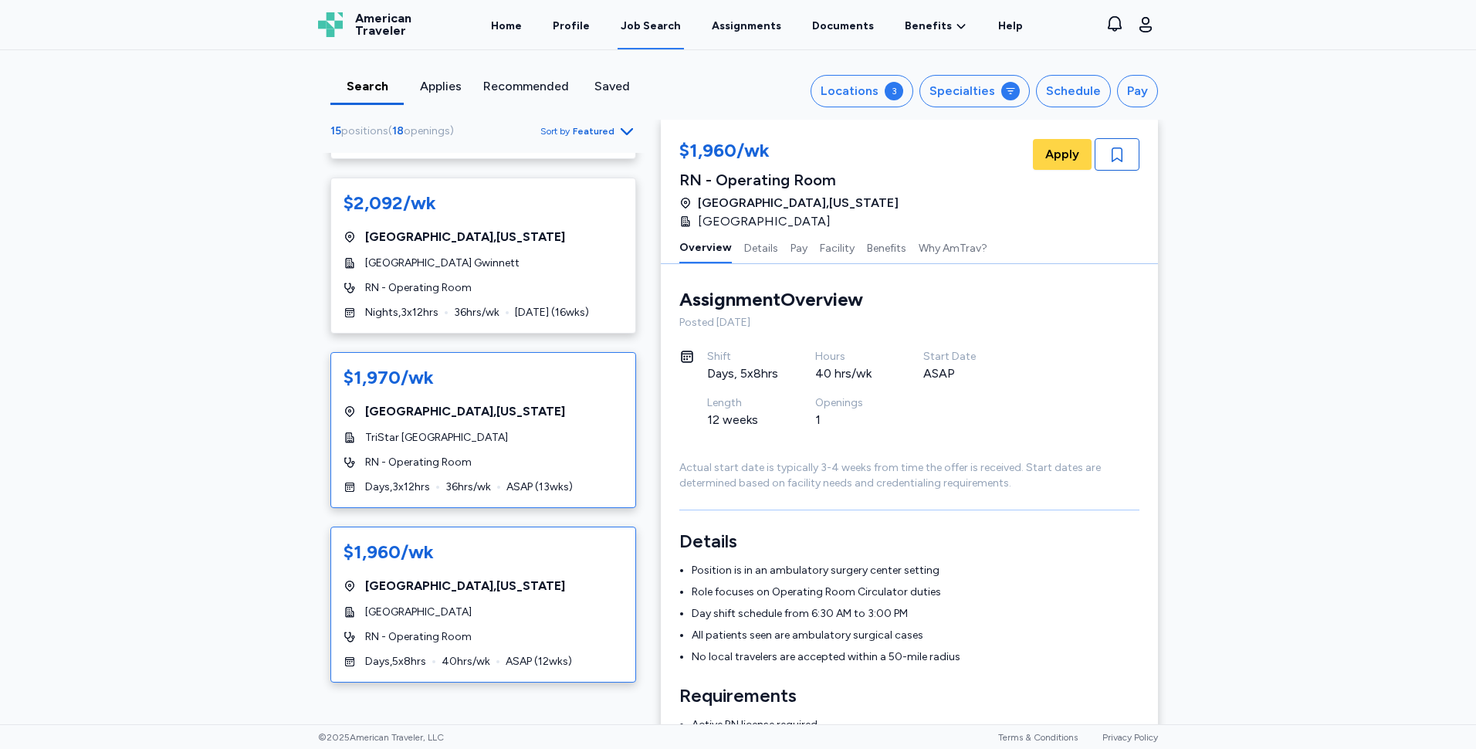
click at [500, 465] on div "RN - Operating Room" at bounding box center [482, 462] width 279 height 15
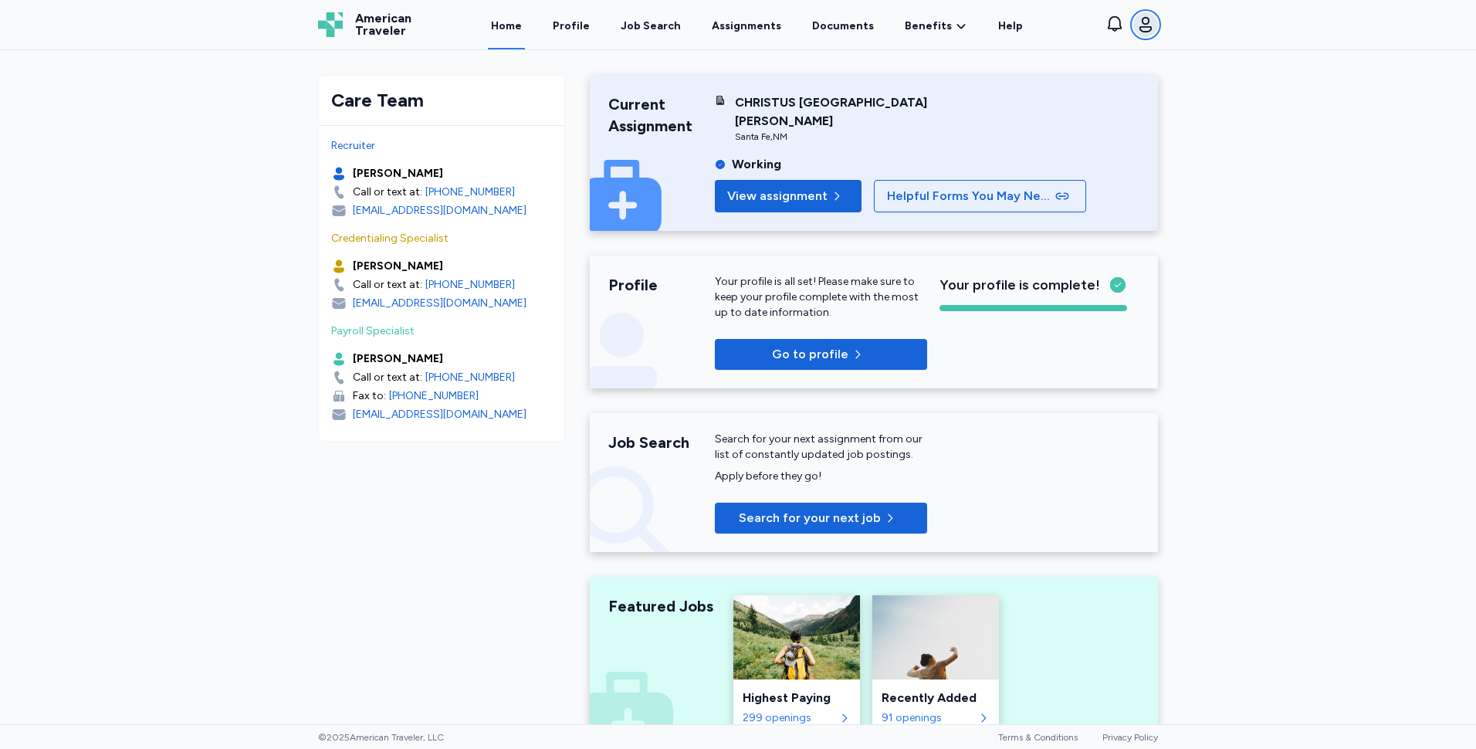
click at [1144, 25] on icon "button" at bounding box center [1145, 24] width 19 height 19
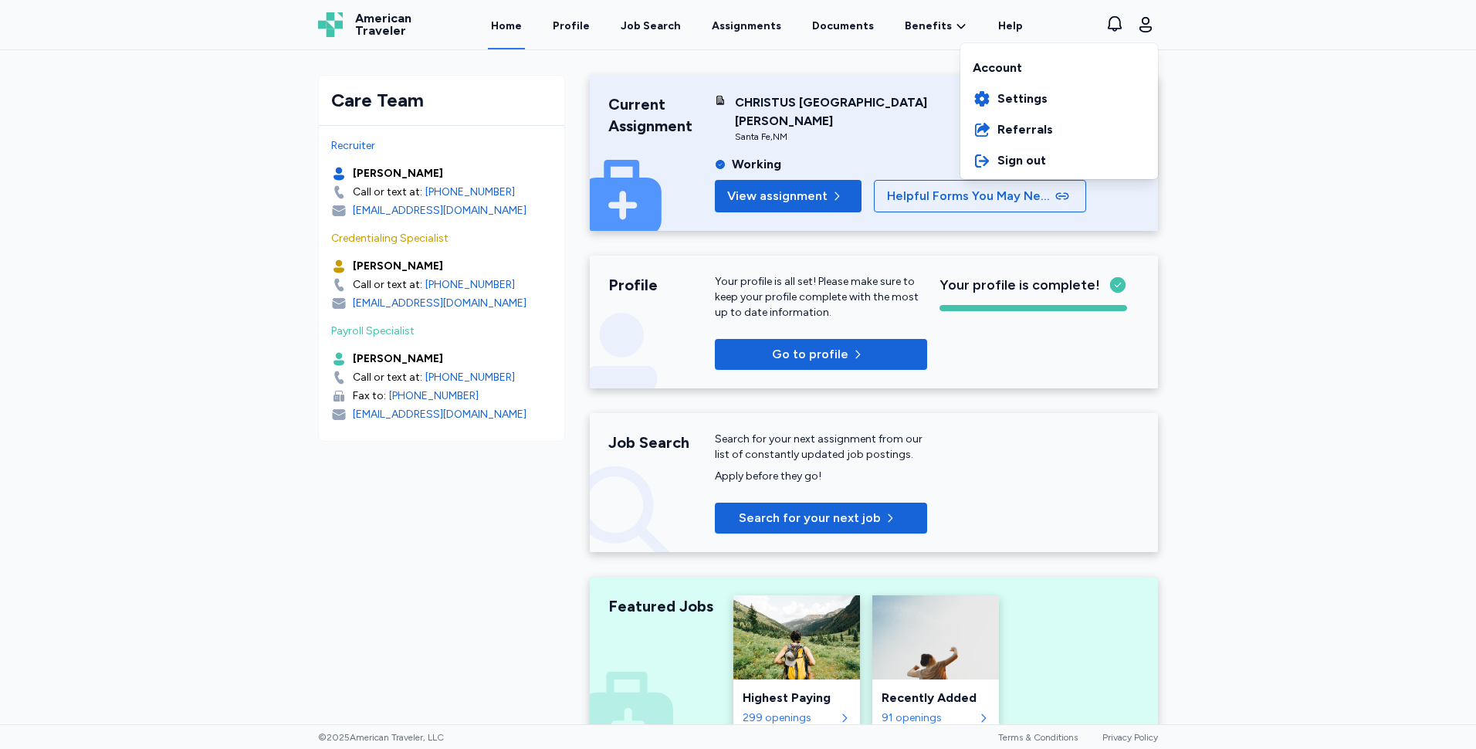
click at [1305, 189] on div "Open sidebar Home American Traveler American Traveler Home Profile Job Search A…" at bounding box center [738, 374] width 1476 height 749
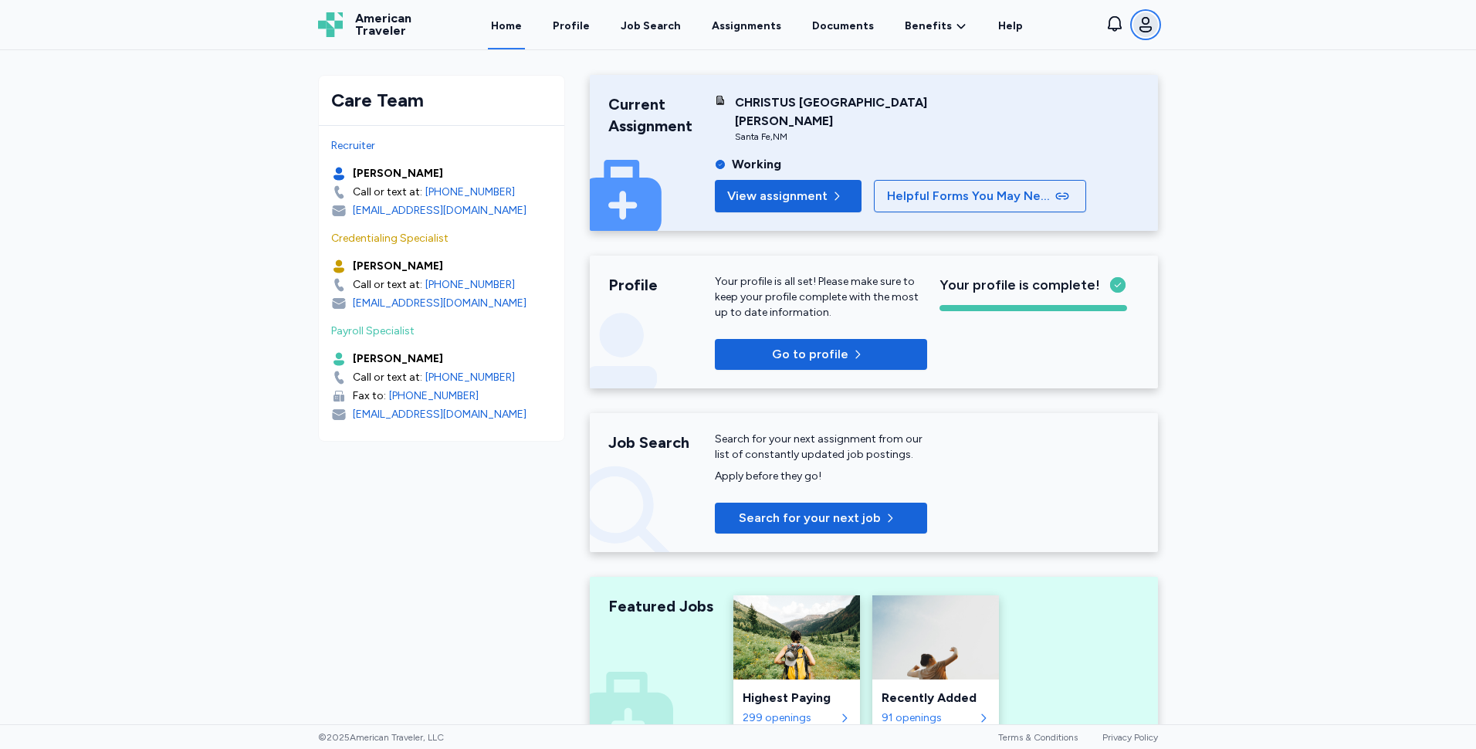
click at [1145, 25] on icon "button" at bounding box center [1145, 24] width 12 height 15
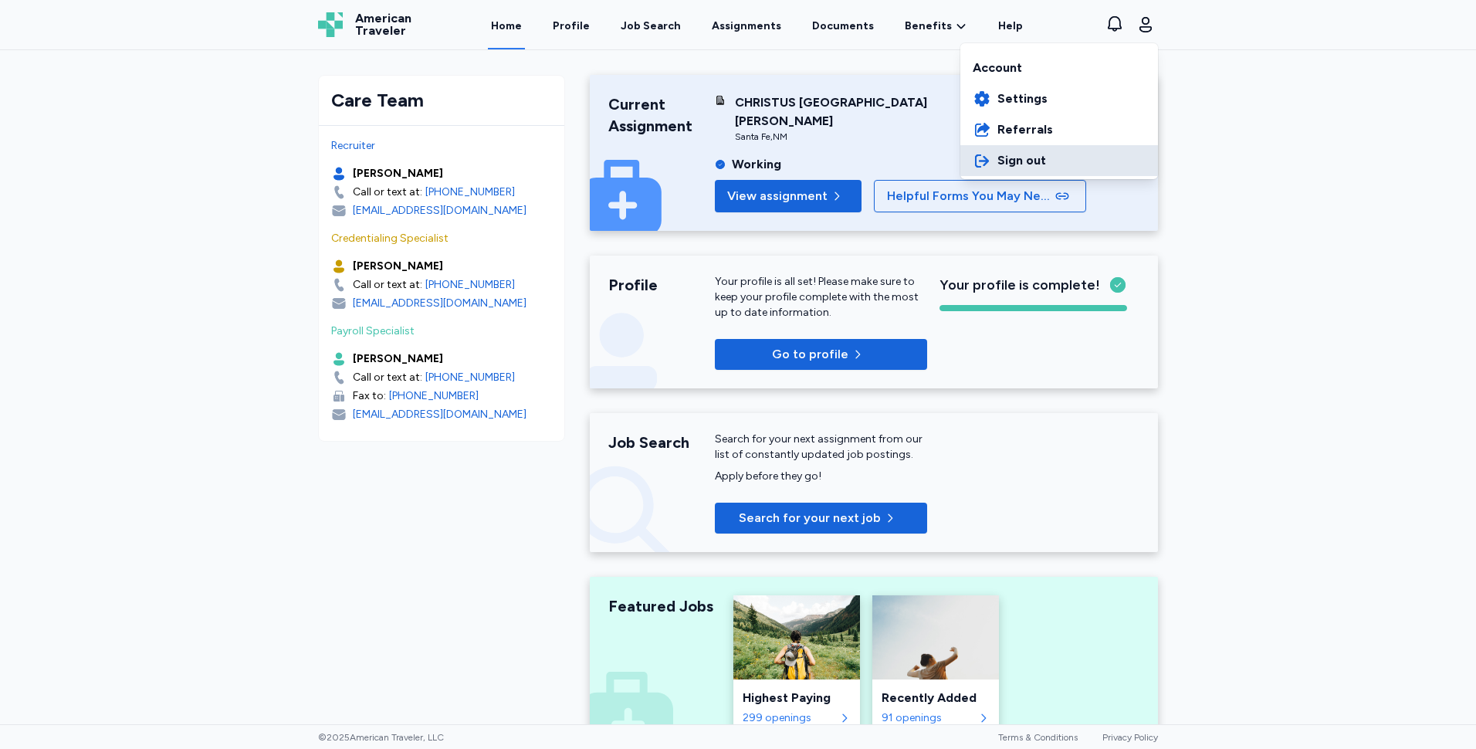
click at [1050, 152] on button "Sign out" at bounding box center [1059, 160] width 198 height 31
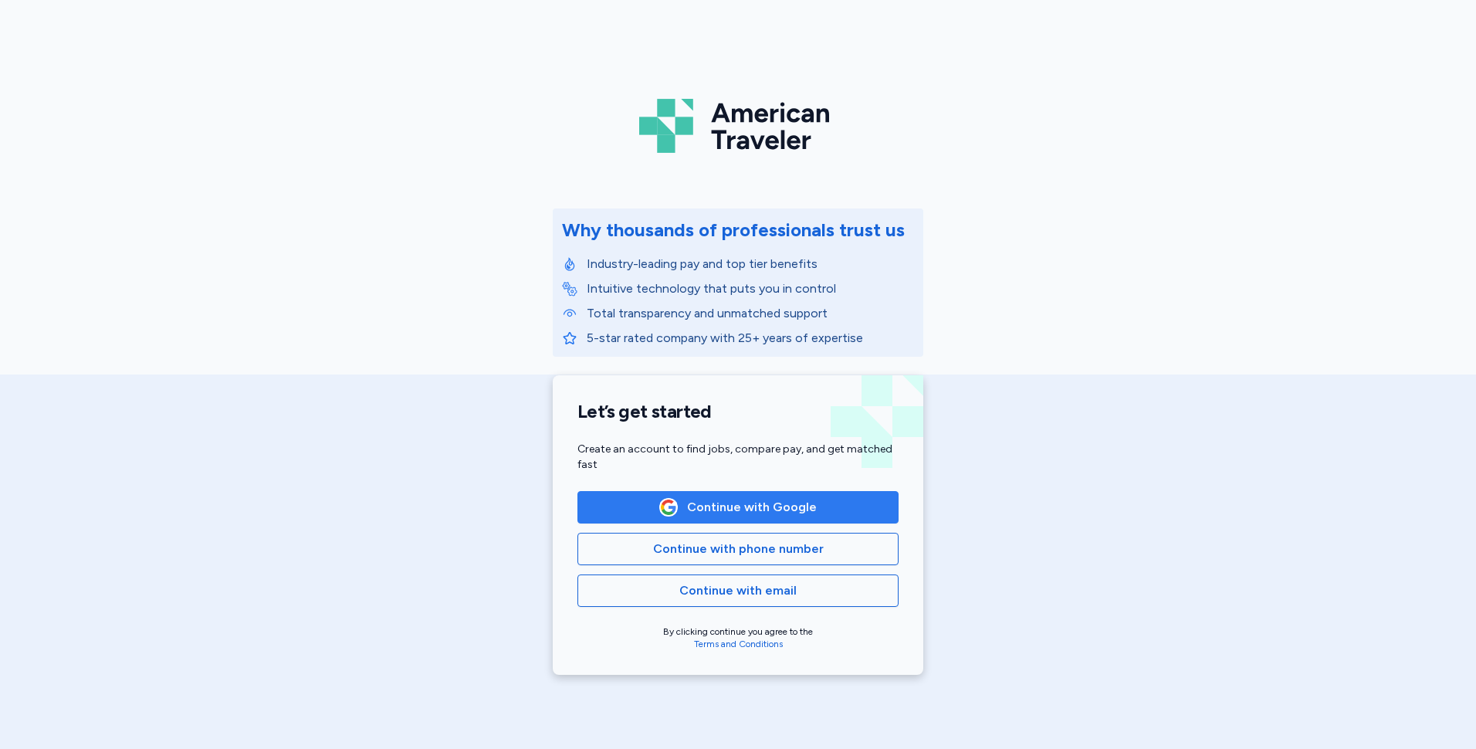
click at [732, 505] on span "Continue with Google" at bounding box center [752, 507] width 130 height 19
